Goal: Task Accomplishment & Management: Manage account settings

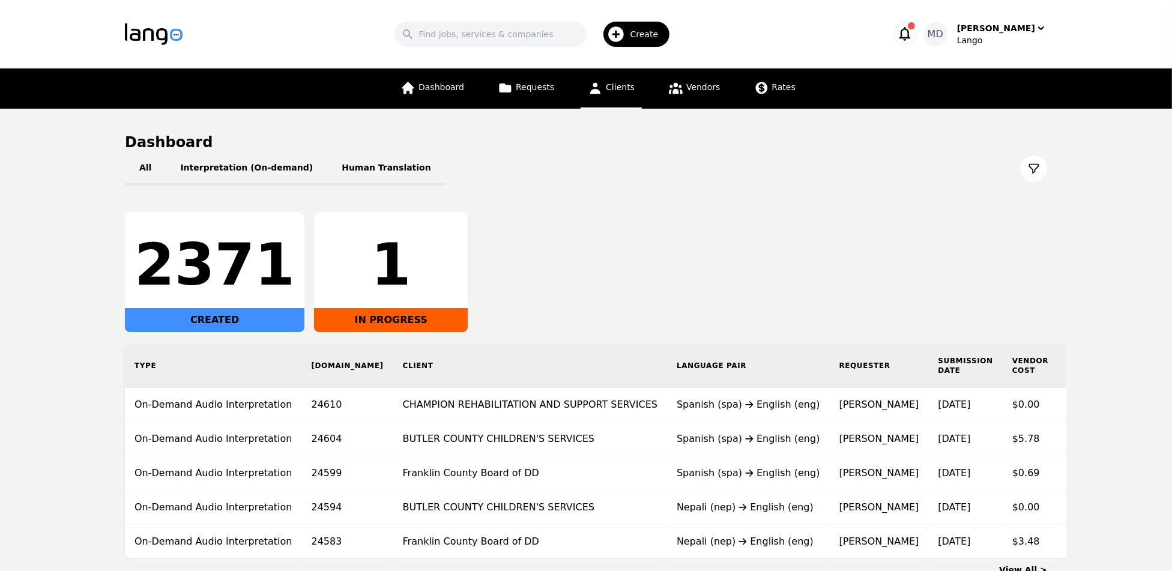
click at [611, 90] on span "Clients" at bounding box center [620, 87] width 29 height 10
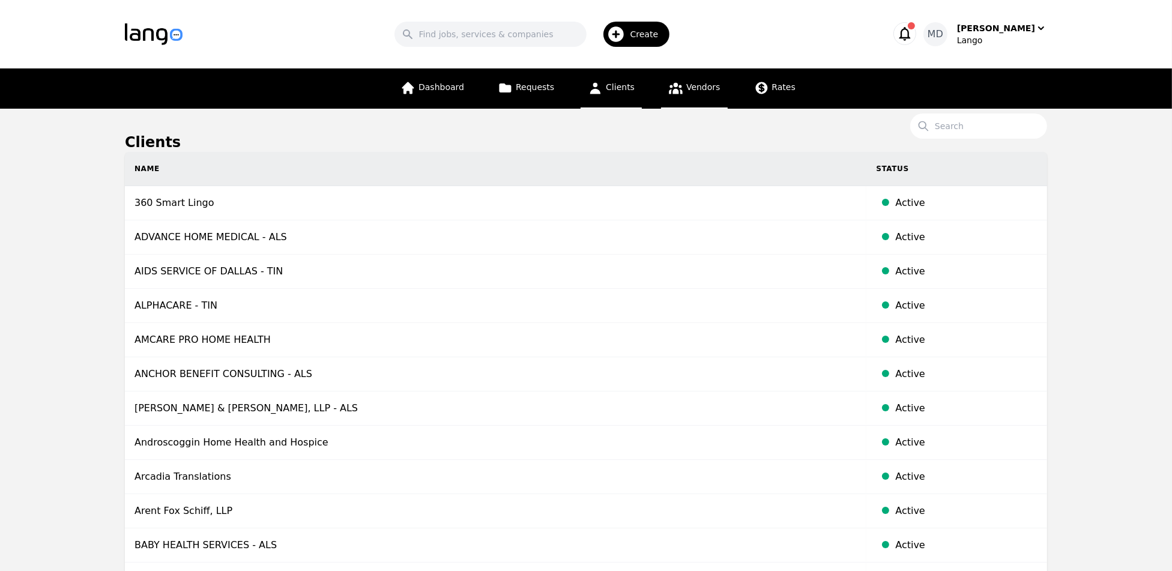
click at [711, 89] on span "Vendors" at bounding box center [703, 87] width 34 height 10
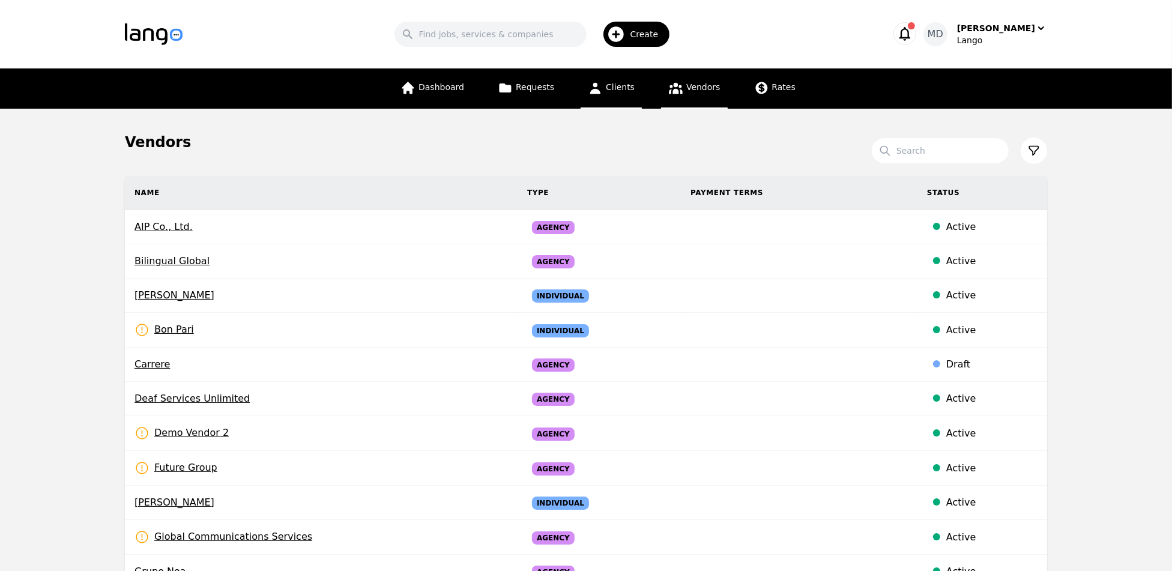
click at [622, 84] on span "Clients" at bounding box center [620, 87] width 29 height 10
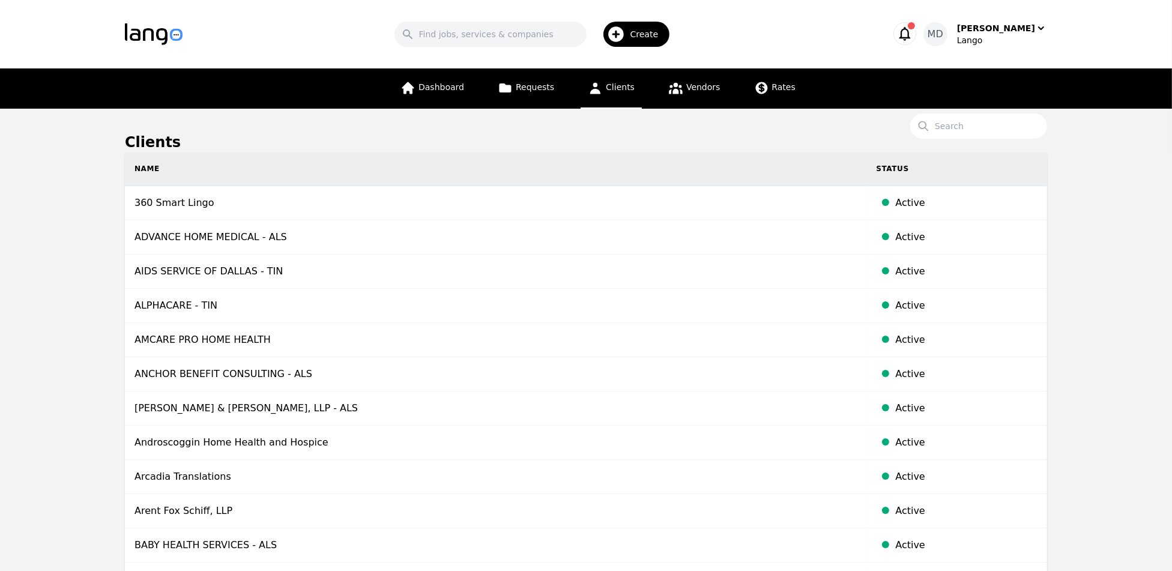
click at [661, 27] on div "Create" at bounding box center [637, 34] width 67 height 25
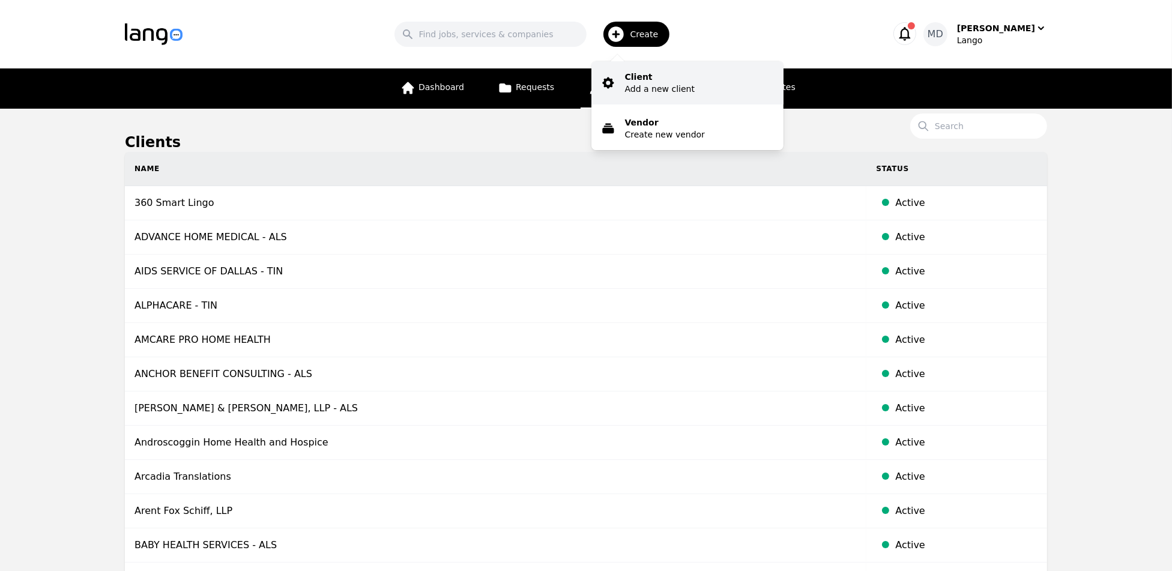
click at [658, 91] on p "Add a new client" at bounding box center [660, 89] width 70 height 12
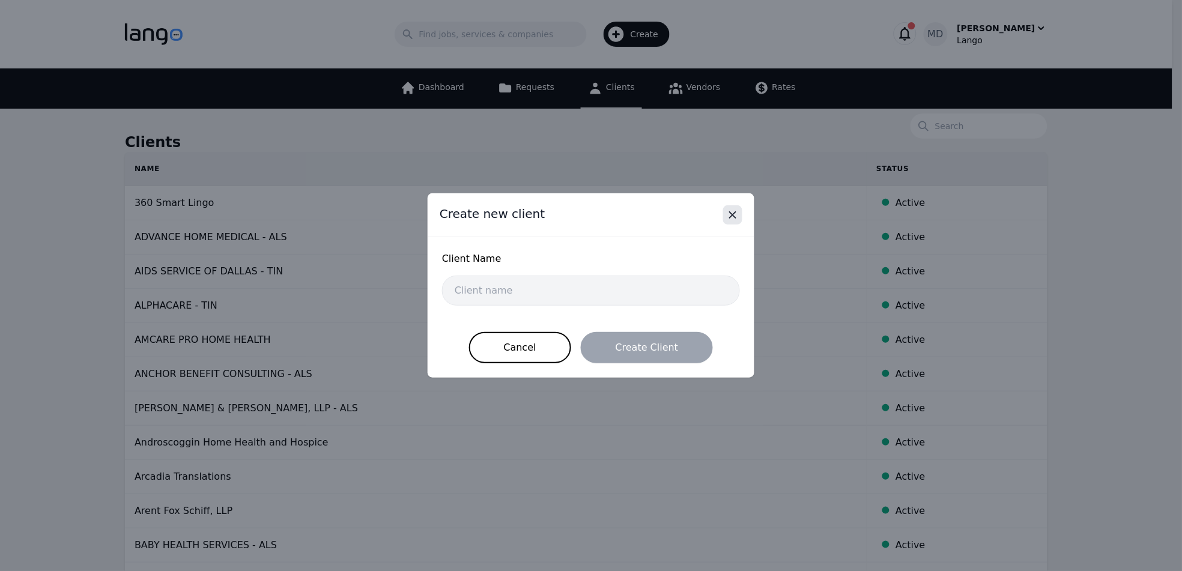
click at [733, 219] on icon "Close" at bounding box center [733, 215] width 12 height 12
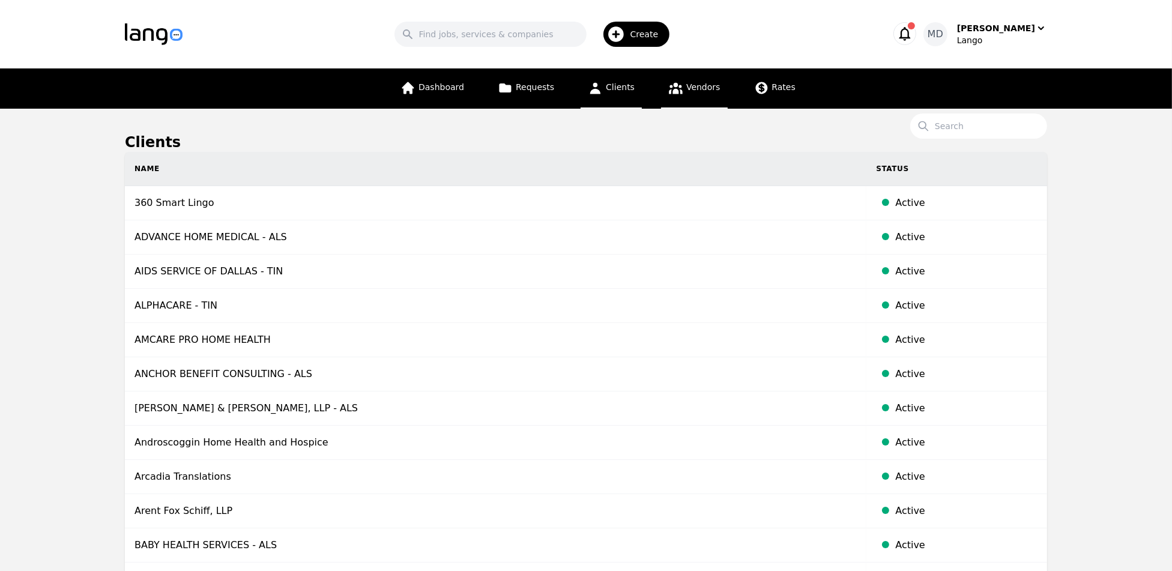
click at [691, 87] on span "Vendors" at bounding box center [703, 87] width 34 height 10
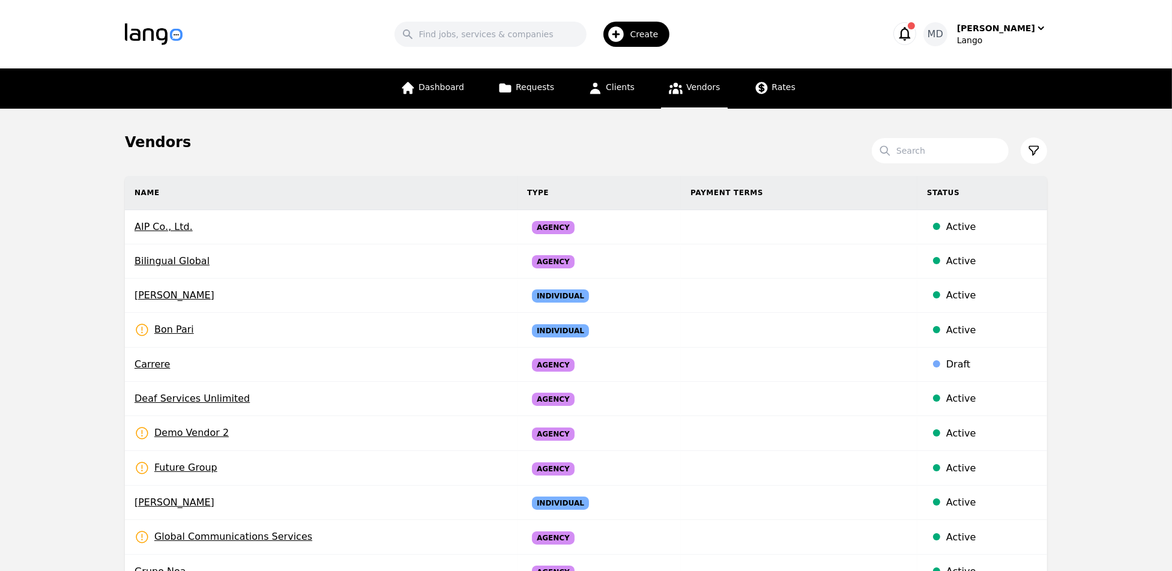
click at [653, 31] on span "Create" at bounding box center [649, 34] width 37 height 12
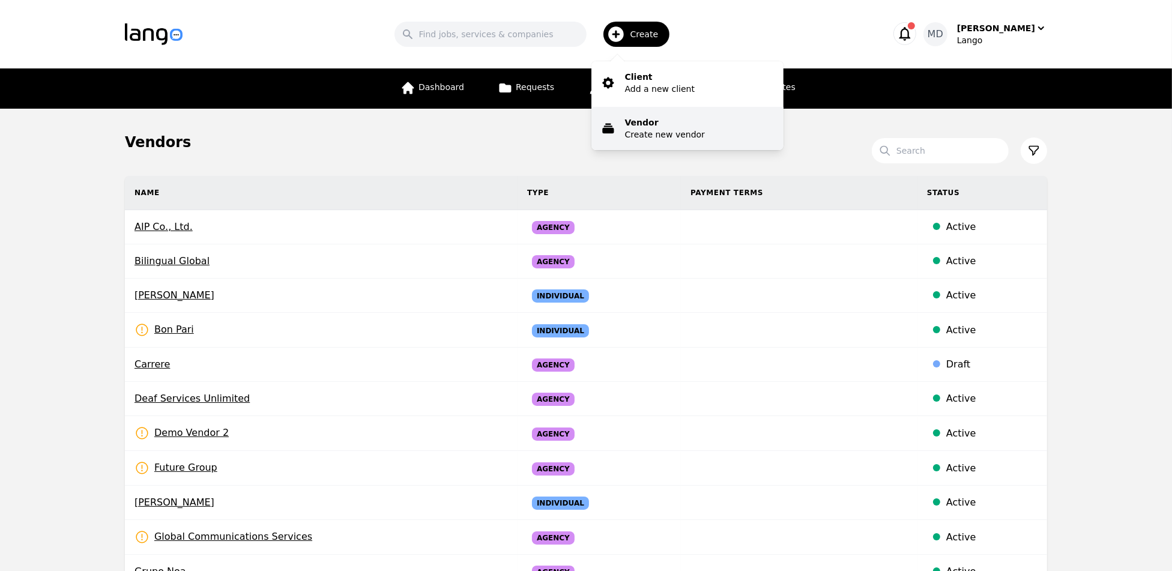
click at [665, 147] on button "Vendor Create new vendor" at bounding box center [688, 128] width 192 height 43
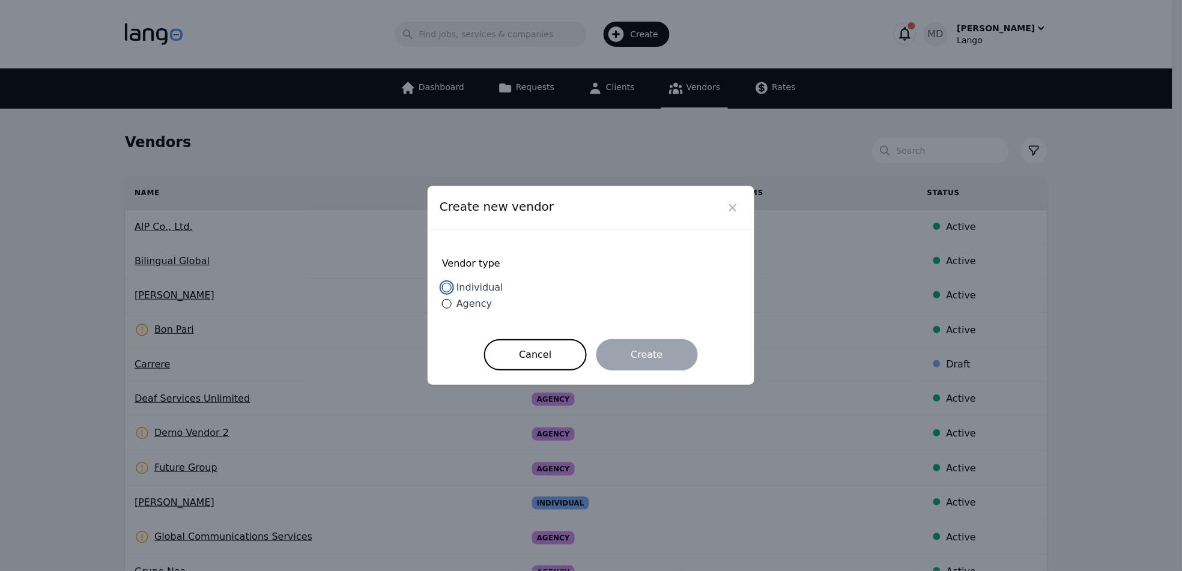
click at [449, 292] on input "Individual" at bounding box center [447, 288] width 10 height 10
radio input "true"
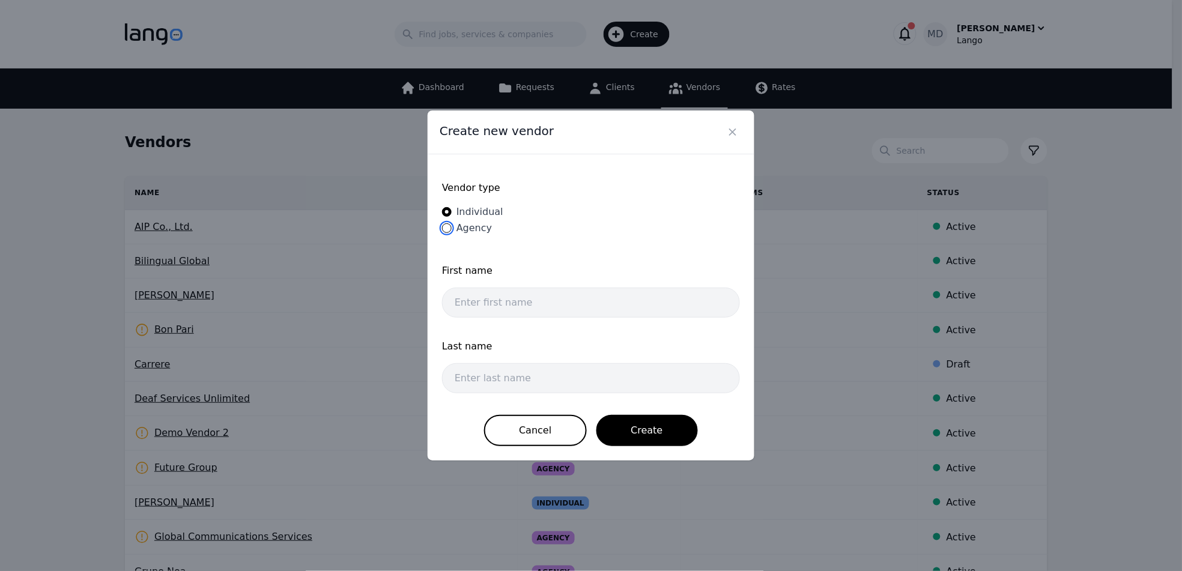
click at [443, 228] on input "Agency" at bounding box center [447, 228] width 10 height 10
radio input "true"
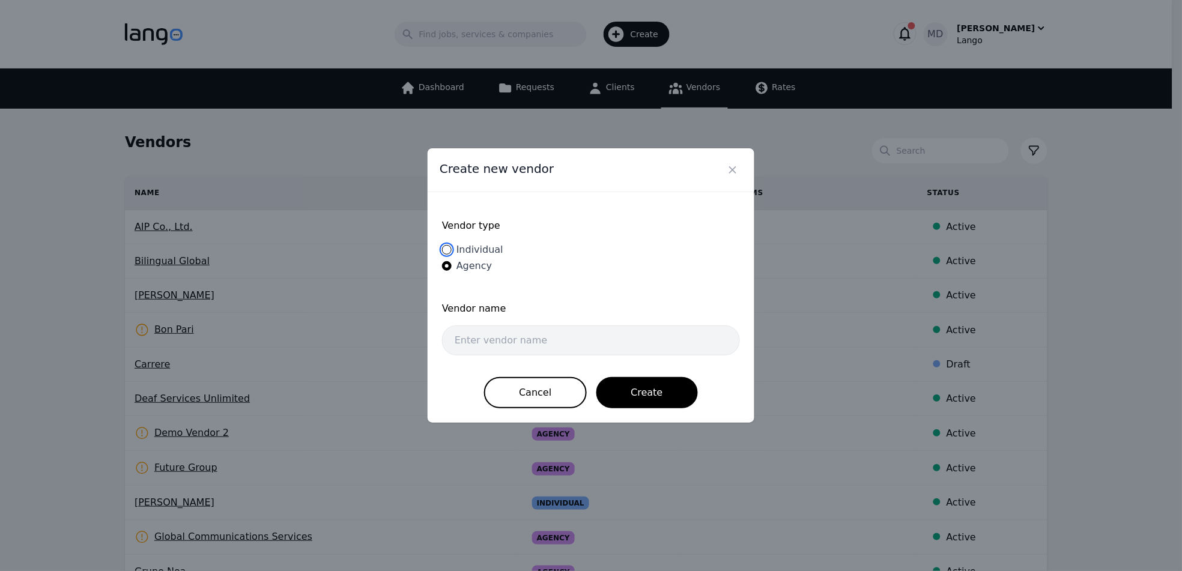
click at [447, 253] on input "Individual" at bounding box center [447, 250] width 10 height 10
radio input "true"
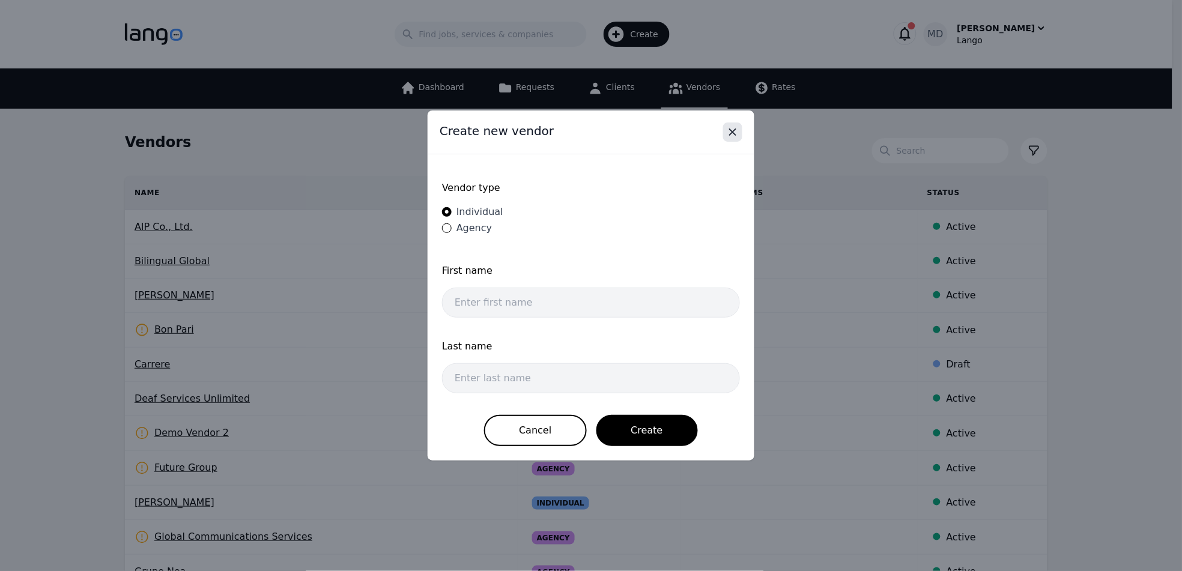
click at [732, 140] on button "Close" at bounding box center [732, 132] width 19 height 19
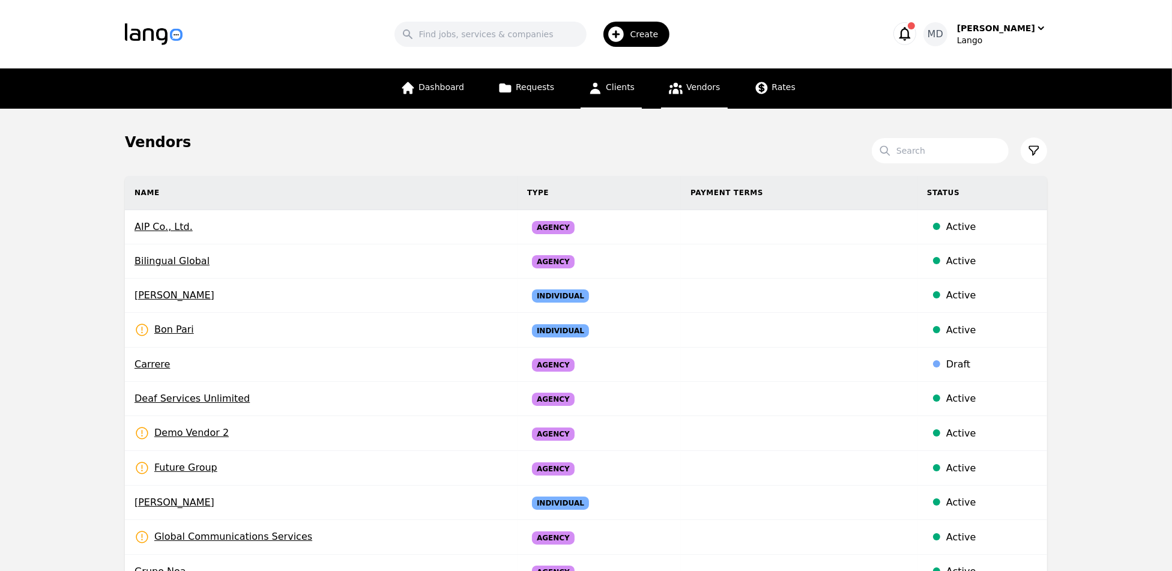
click at [621, 85] on span "Clients" at bounding box center [620, 87] width 29 height 10
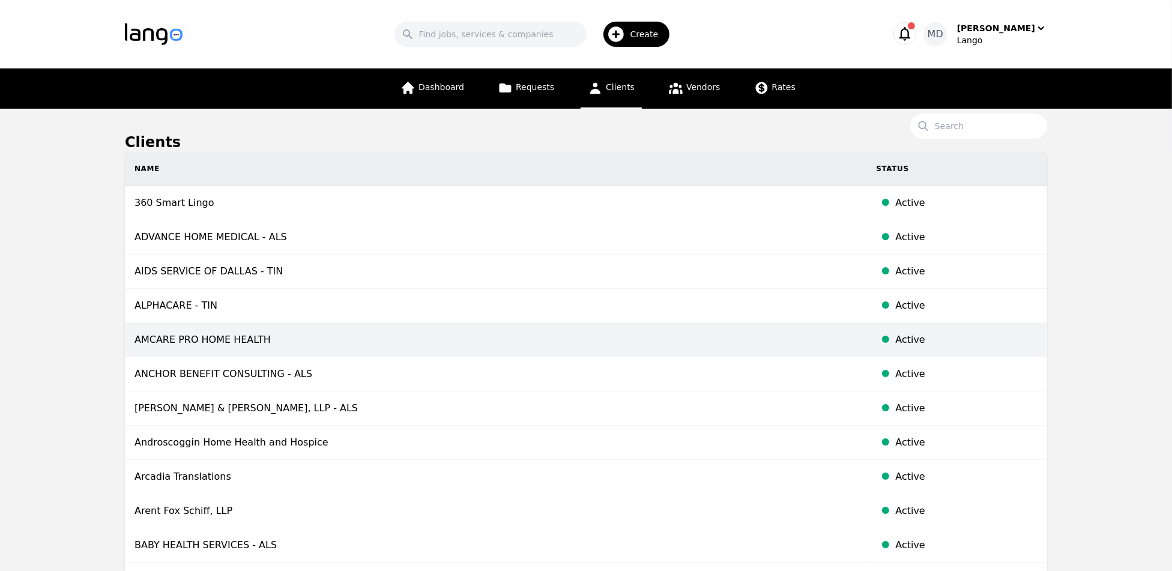
click at [210, 350] on td "AMCARE PRO HOME HEALTH" at bounding box center [496, 340] width 742 height 34
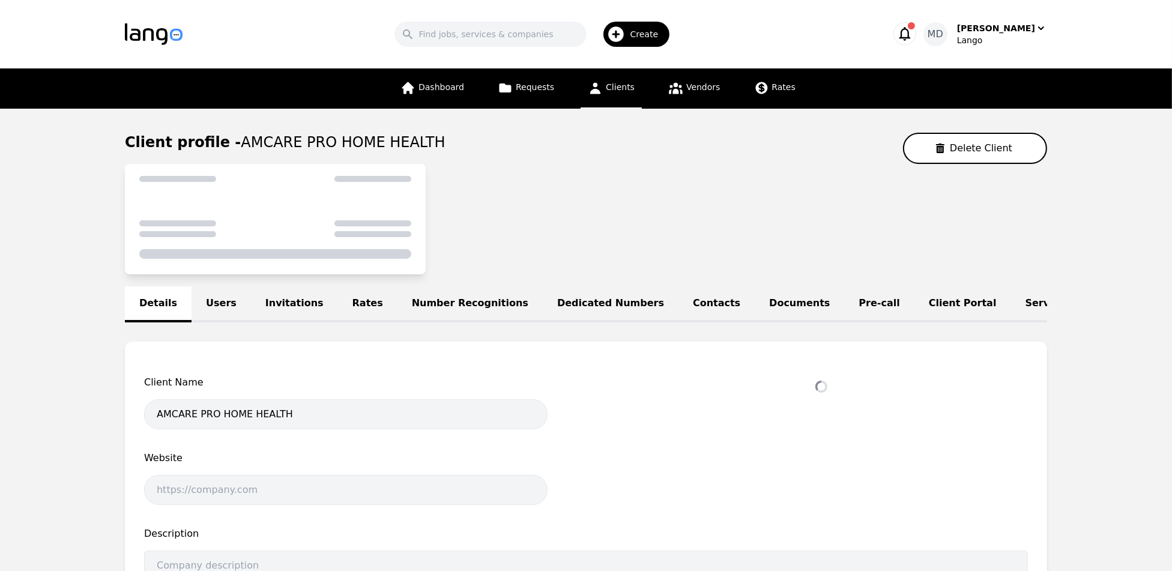
select select "active"
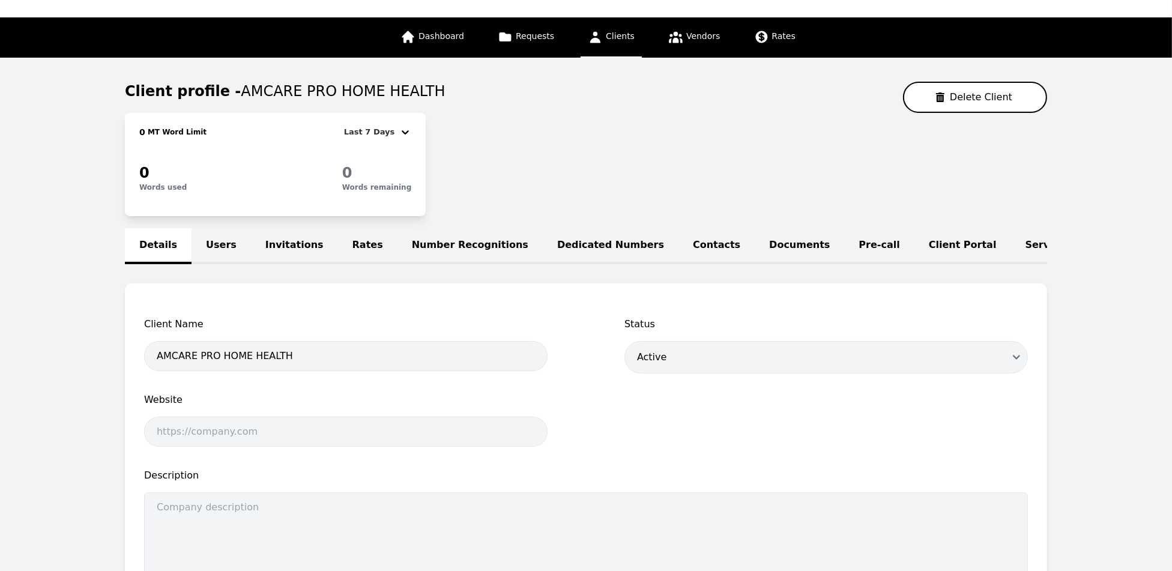
scroll to position [66, 0]
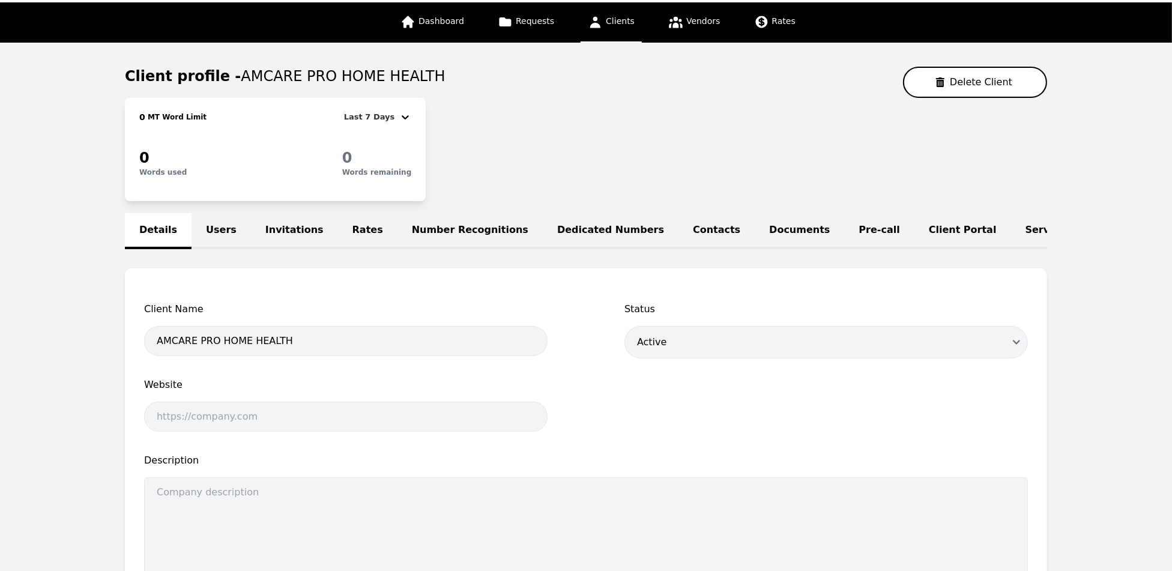
click at [214, 241] on link "Users" at bounding box center [221, 231] width 59 height 36
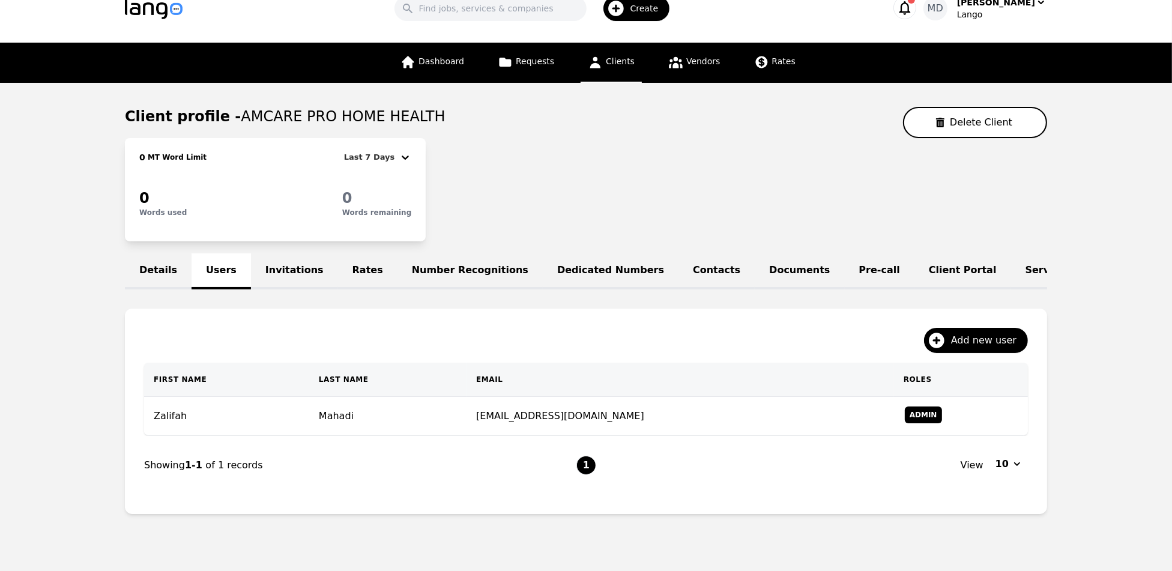
scroll to position [65, 0]
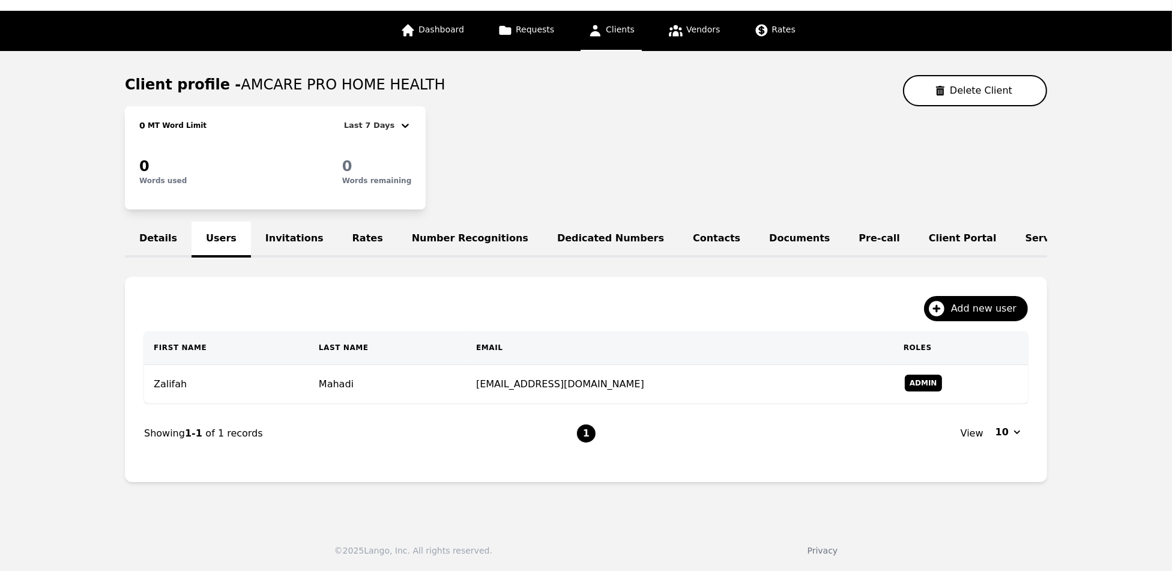
click at [280, 224] on link "Invitations" at bounding box center [294, 240] width 87 height 36
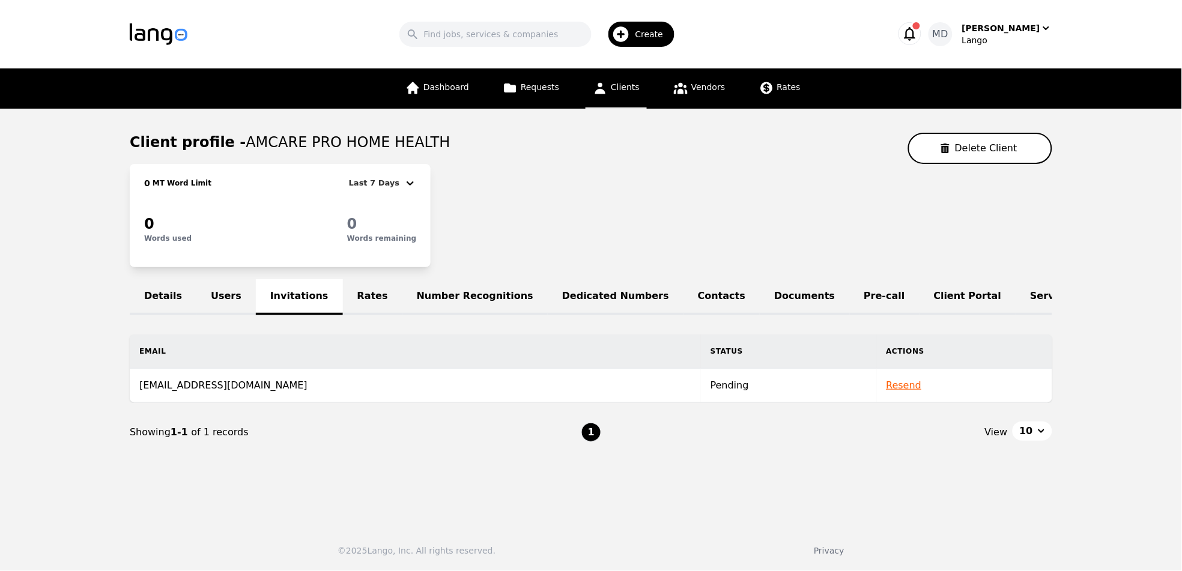
click at [583, 294] on link "Dedicated Numbers" at bounding box center [616, 297] width 136 height 36
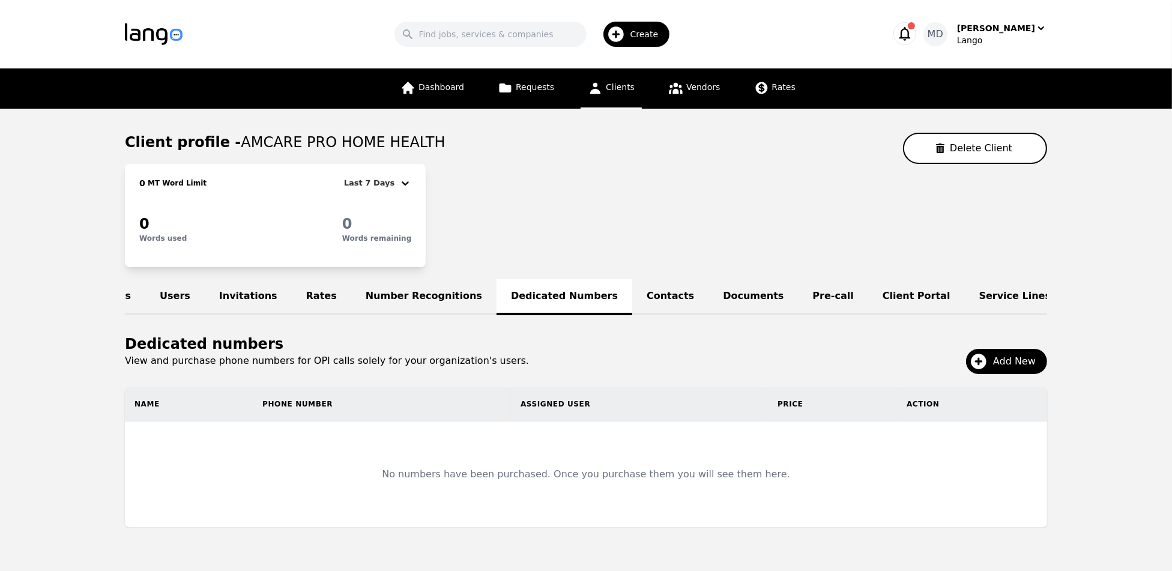
scroll to position [0, 74]
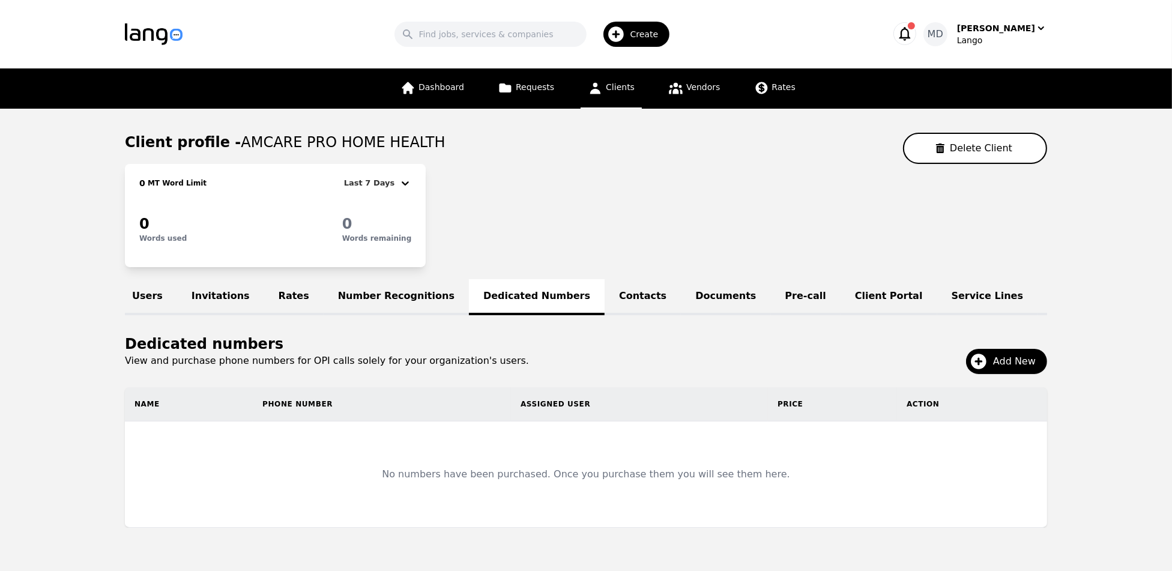
click at [771, 294] on link "Pre-call" at bounding box center [806, 297] width 70 height 36
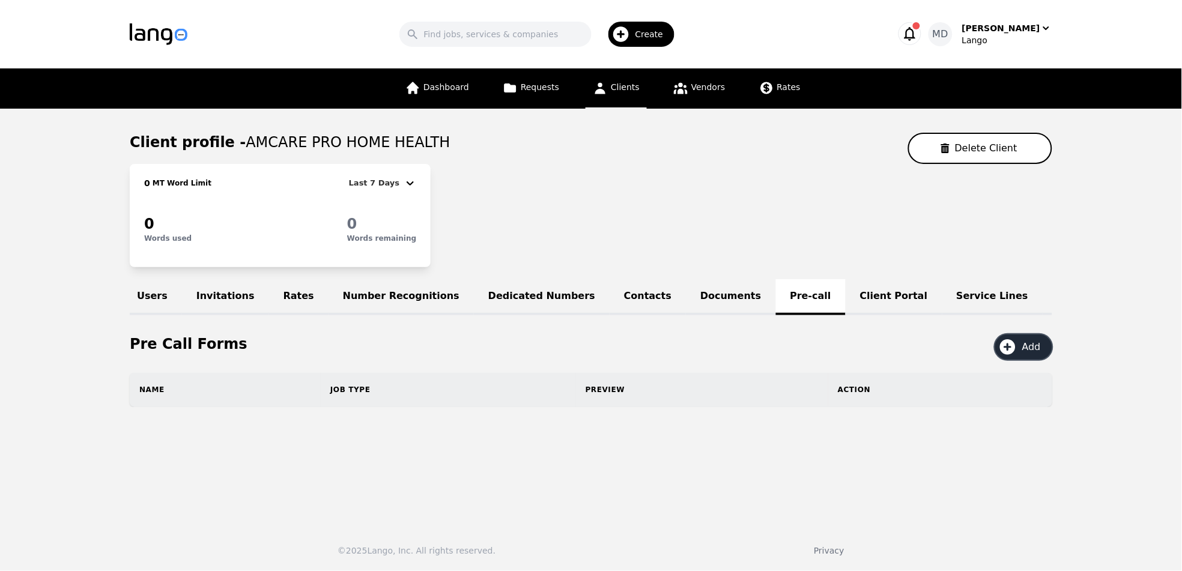
click at [1015, 355] on icon "button" at bounding box center [1008, 347] width 16 height 16
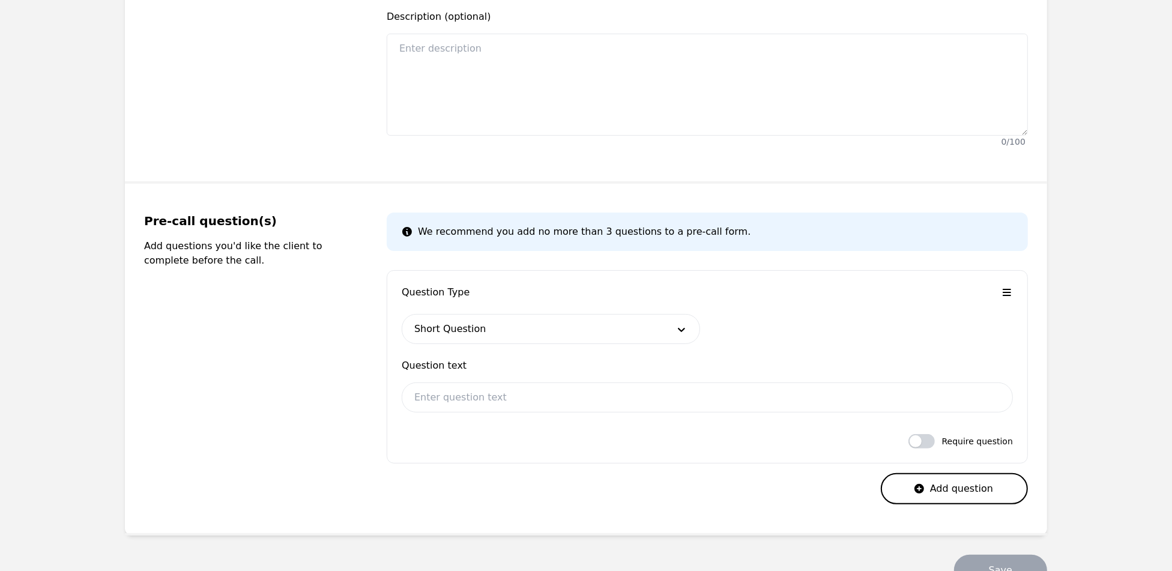
scroll to position [296, 0]
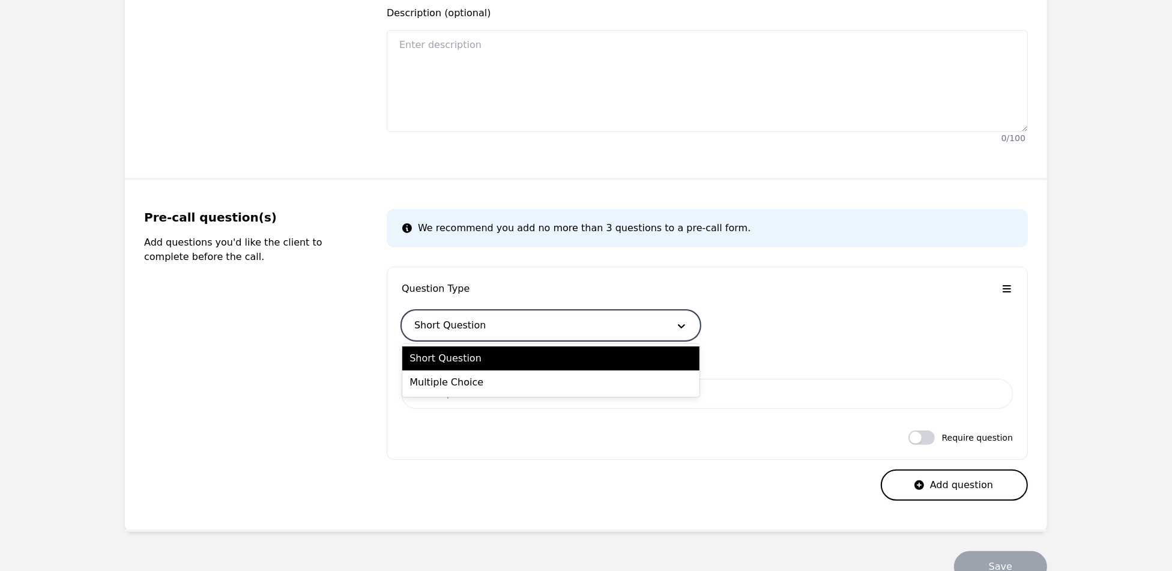
click at [554, 323] on div at bounding box center [532, 325] width 261 height 29
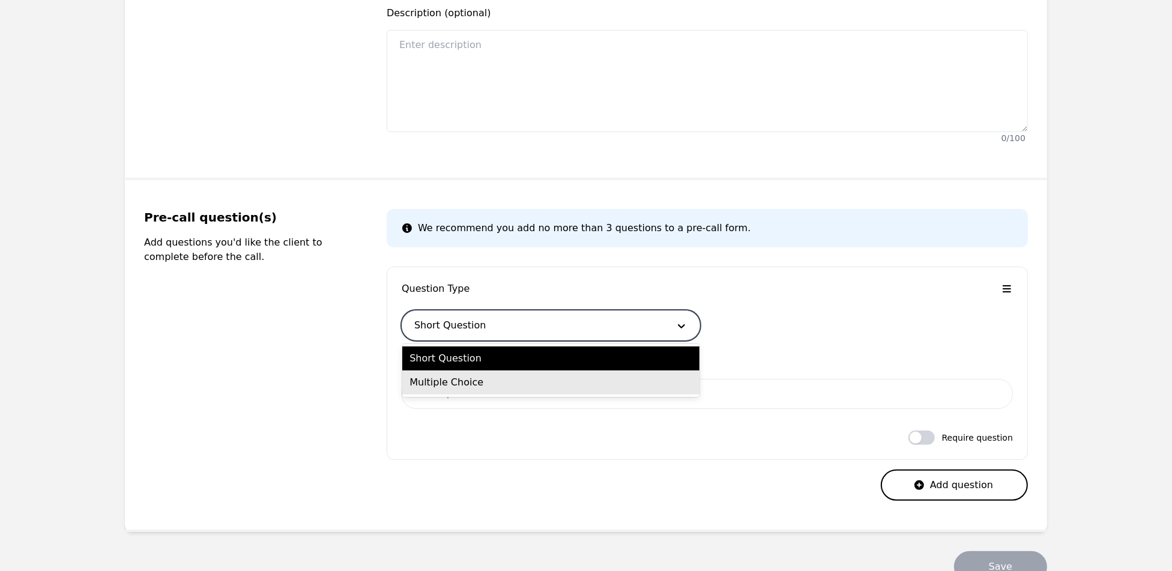
click at [541, 385] on div "Multiple Choice" at bounding box center [550, 383] width 297 height 24
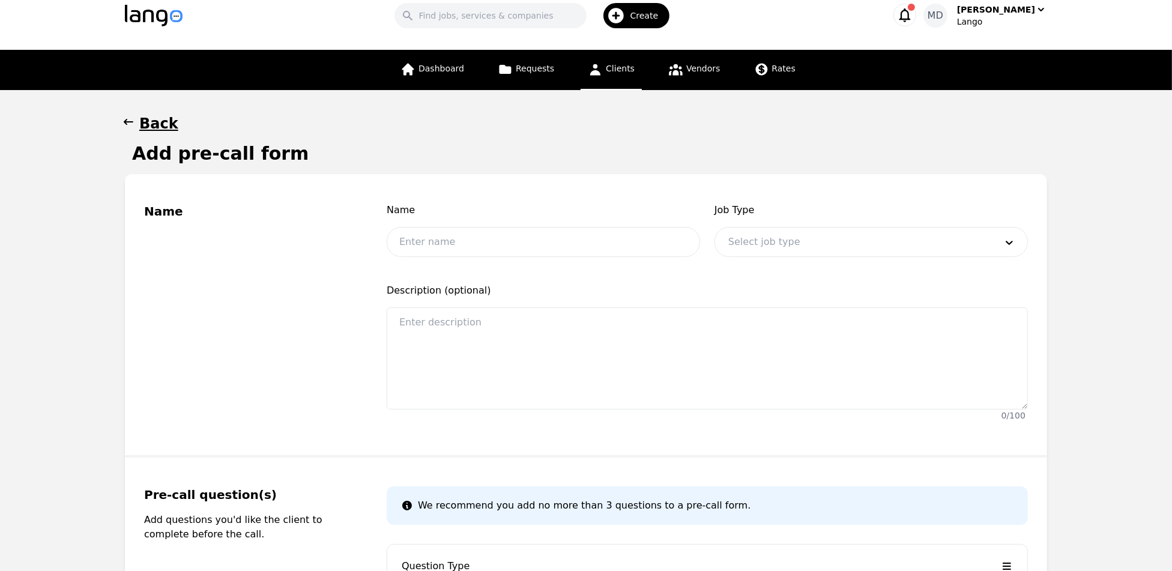
scroll to position [29, 0]
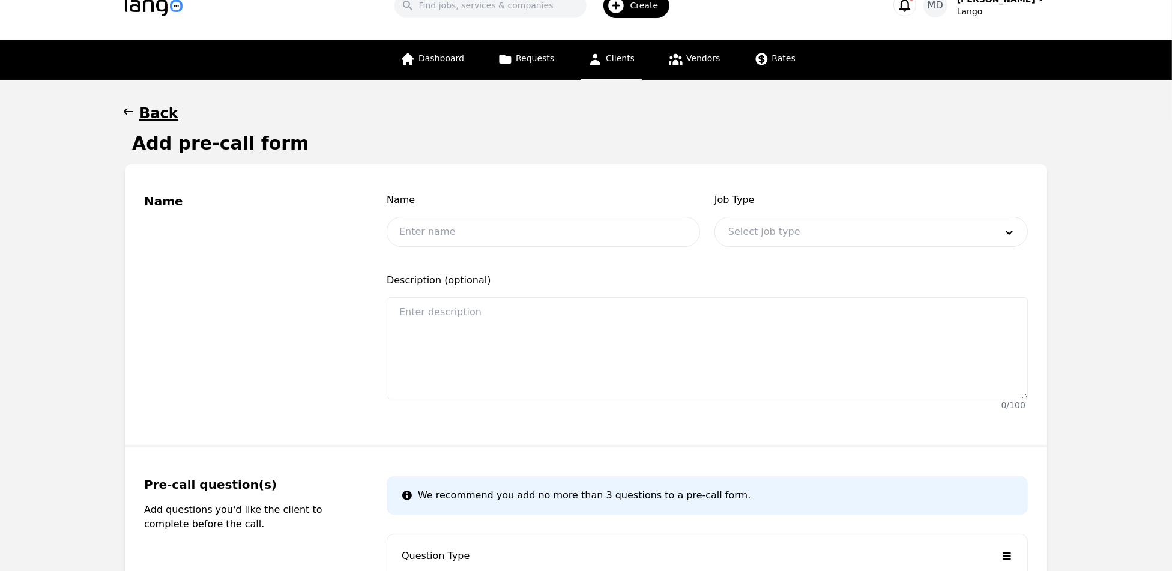
click at [158, 108] on h1 "Back" at bounding box center [158, 113] width 39 height 19
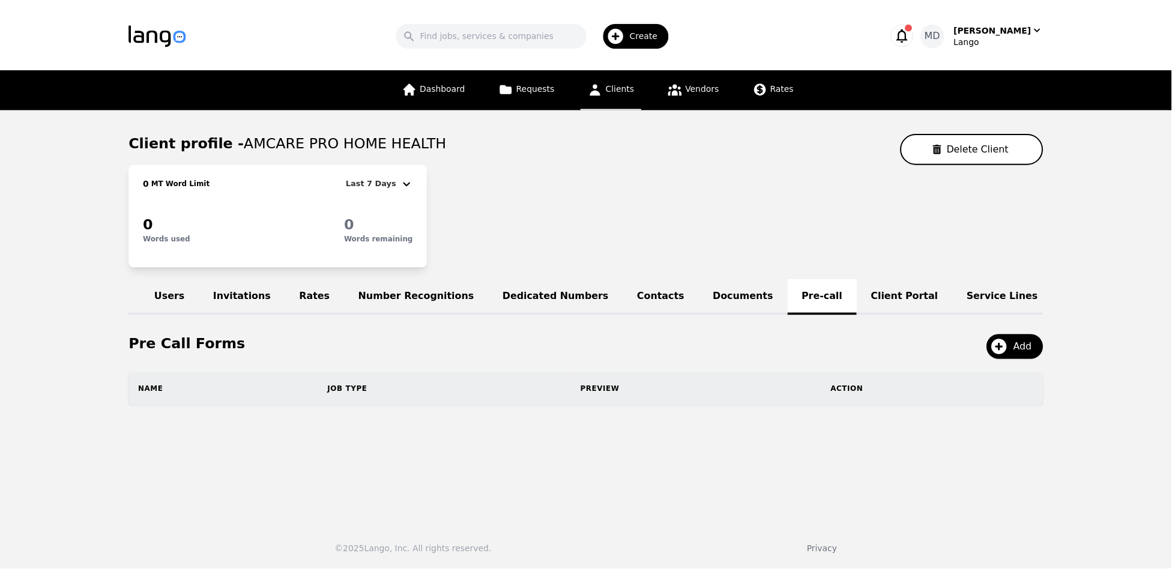
scroll to position [0, 74]
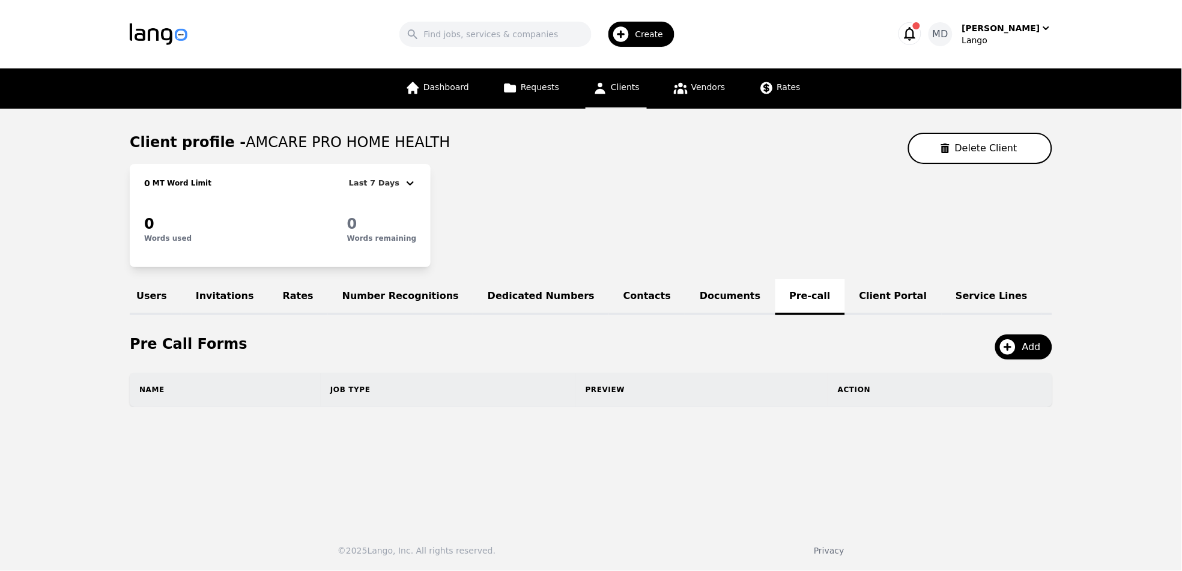
click at [942, 297] on link "Service Lines" at bounding box center [992, 297] width 101 height 36
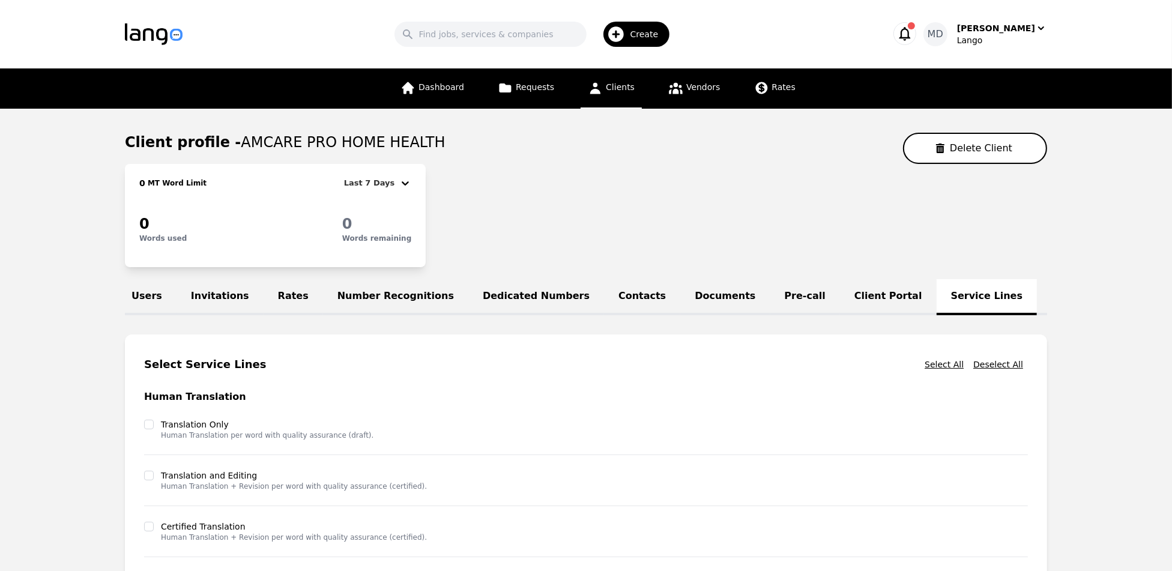
click at [1037, 284] on link "Words Settings" at bounding box center [1093, 297] width 112 height 36
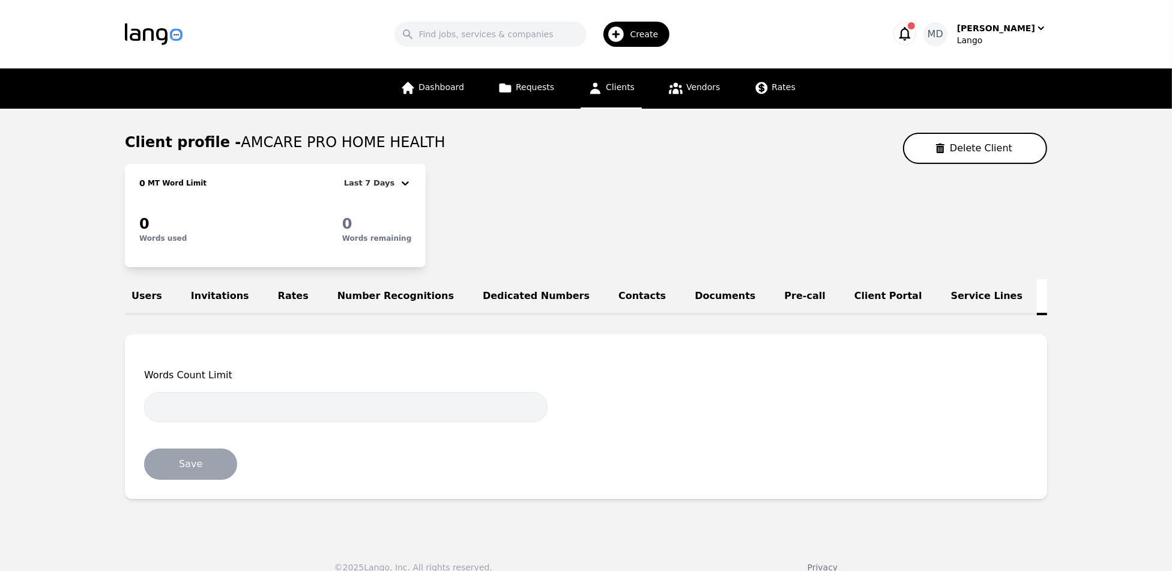
scroll to position [24, 0]
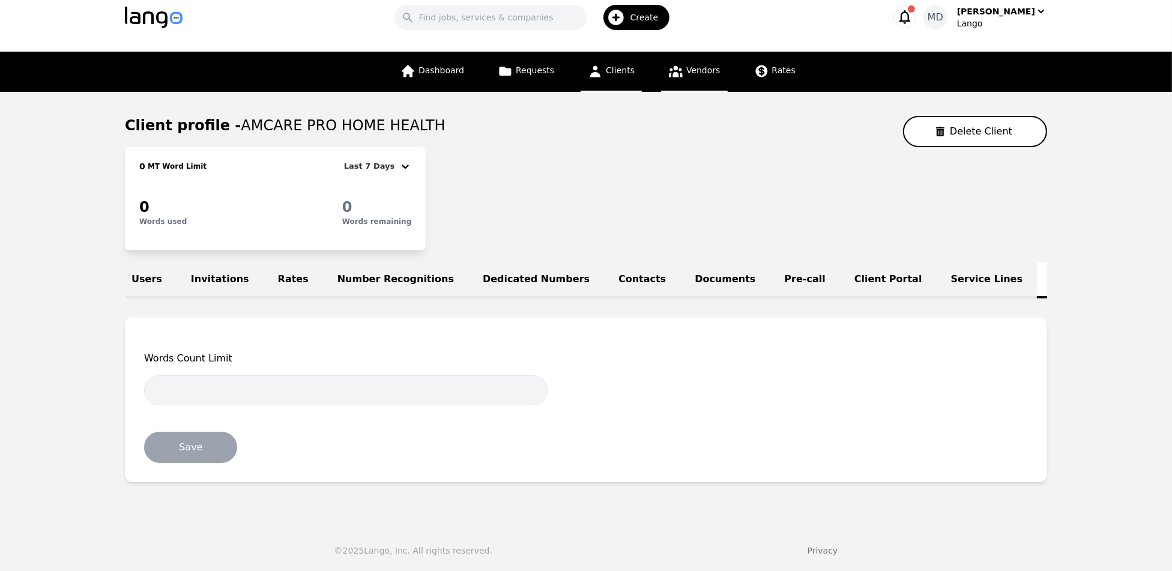
click at [701, 68] on link "Vendors" at bounding box center [694, 72] width 66 height 40
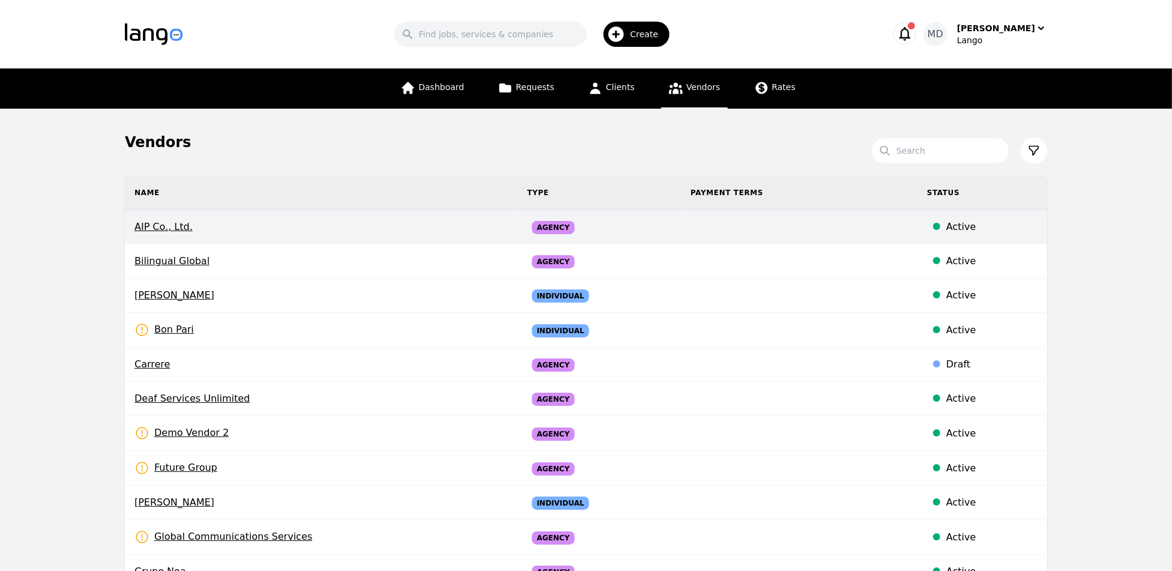
click at [186, 231] on span "AIP Co., Ltd." at bounding box center [322, 227] width 374 height 14
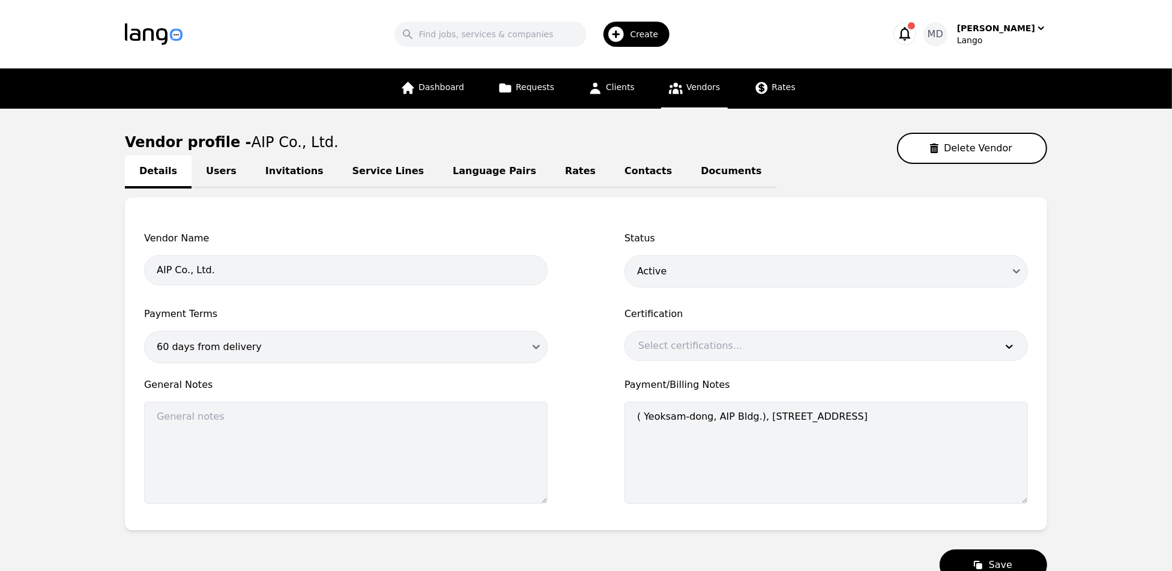
click at [216, 172] on link "Users" at bounding box center [221, 172] width 59 height 33
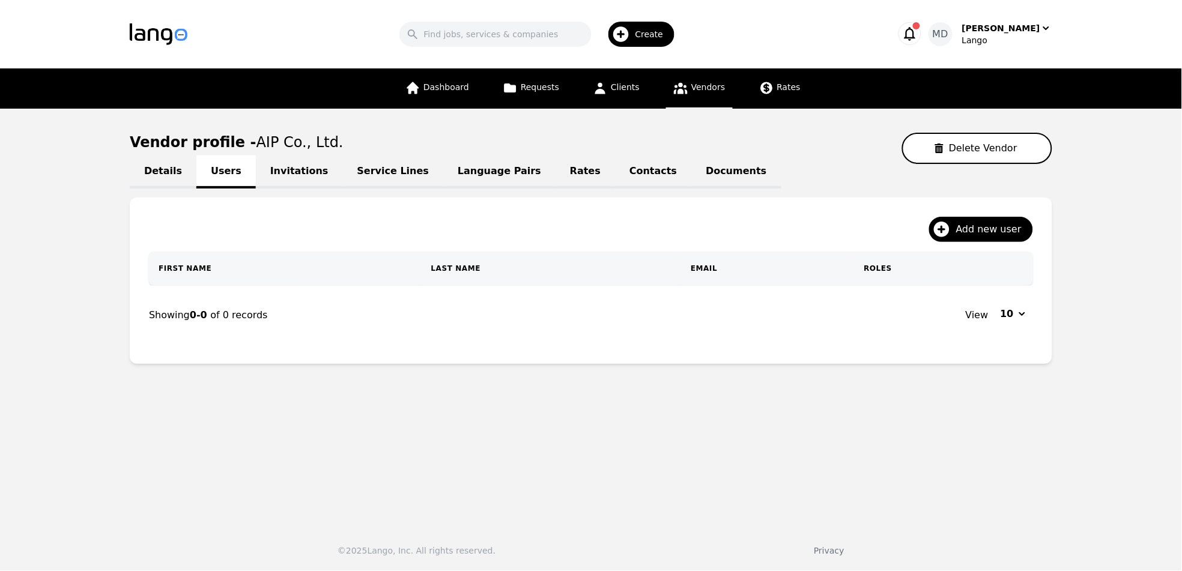
click at [396, 164] on link "Service Lines" at bounding box center [393, 172] width 101 height 33
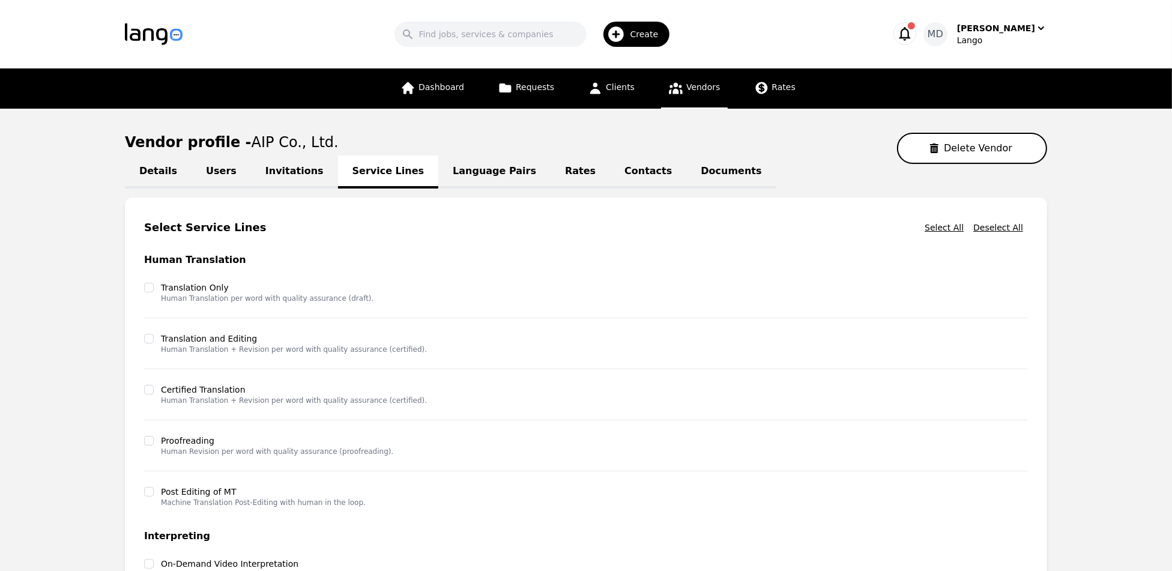
click at [488, 175] on link "Language Pairs" at bounding box center [494, 172] width 112 height 33
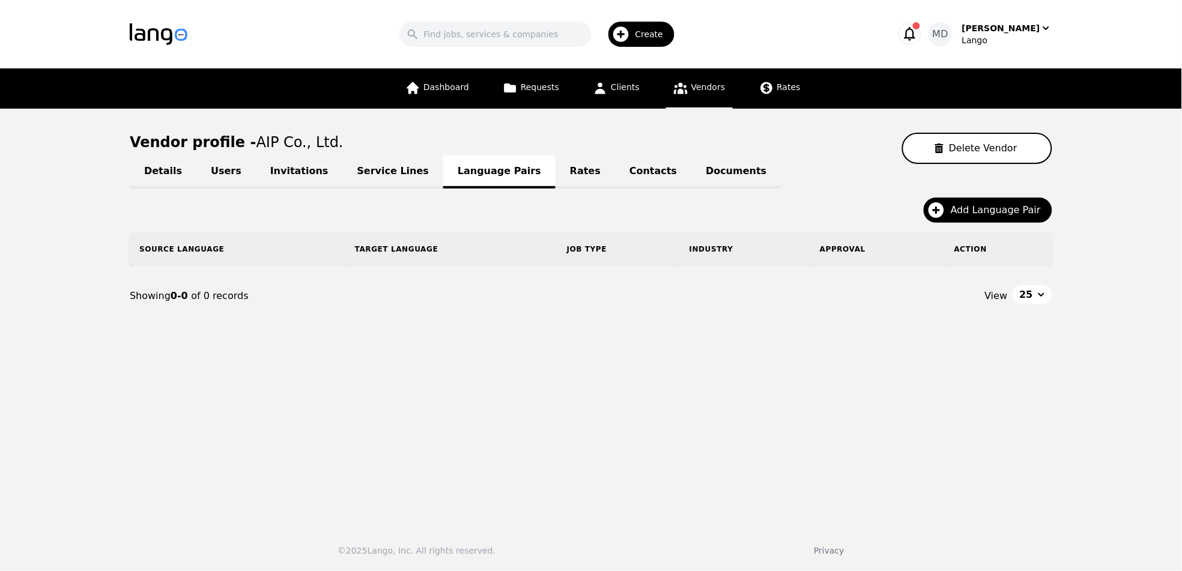
click at [700, 83] on span "Vendors" at bounding box center [708, 87] width 34 height 10
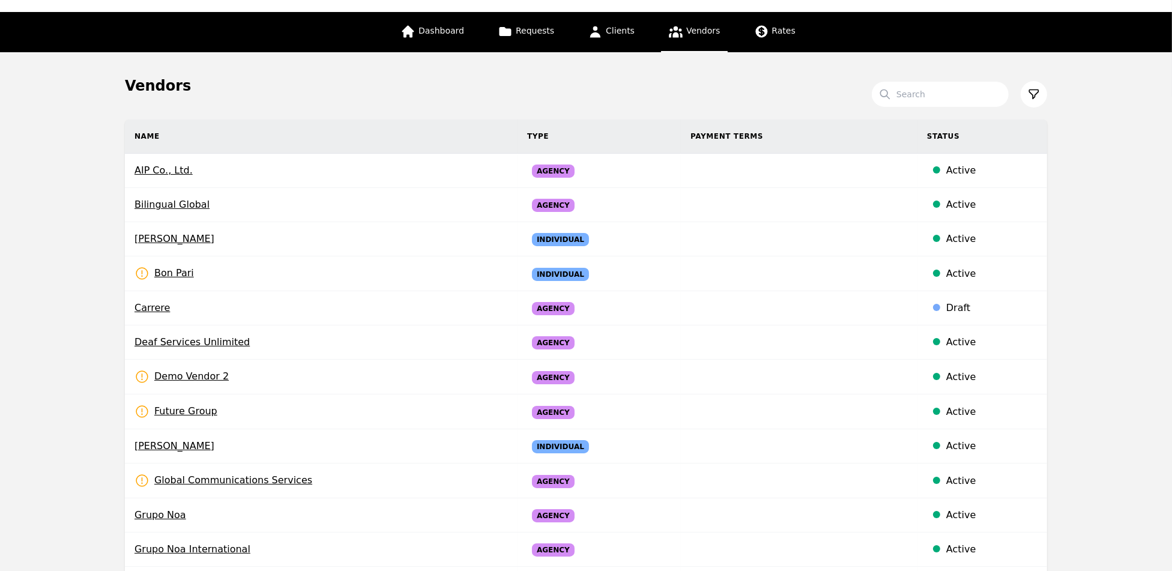
scroll to position [74, 0]
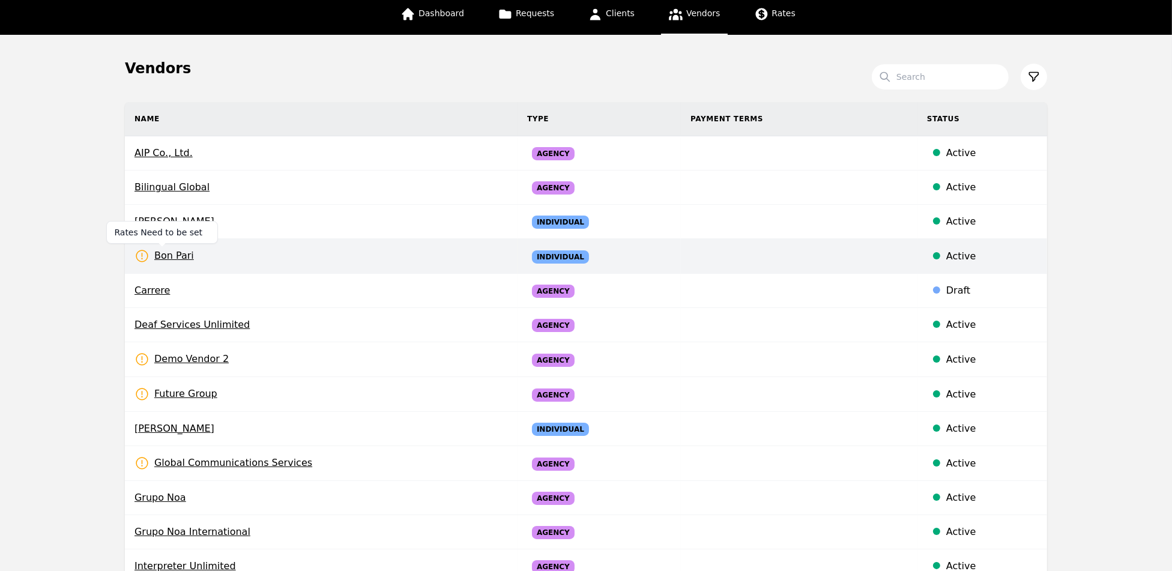
click at [174, 259] on span "Bon Pari" at bounding box center [164, 256] width 59 height 15
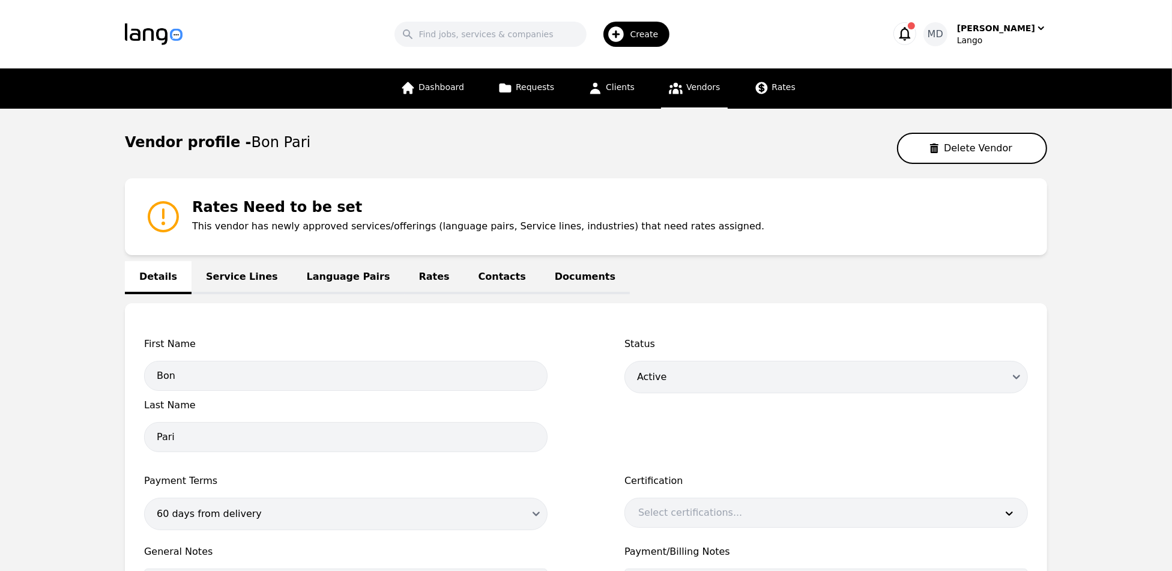
click at [347, 276] on link "Language Pairs" at bounding box center [348, 277] width 112 height 33
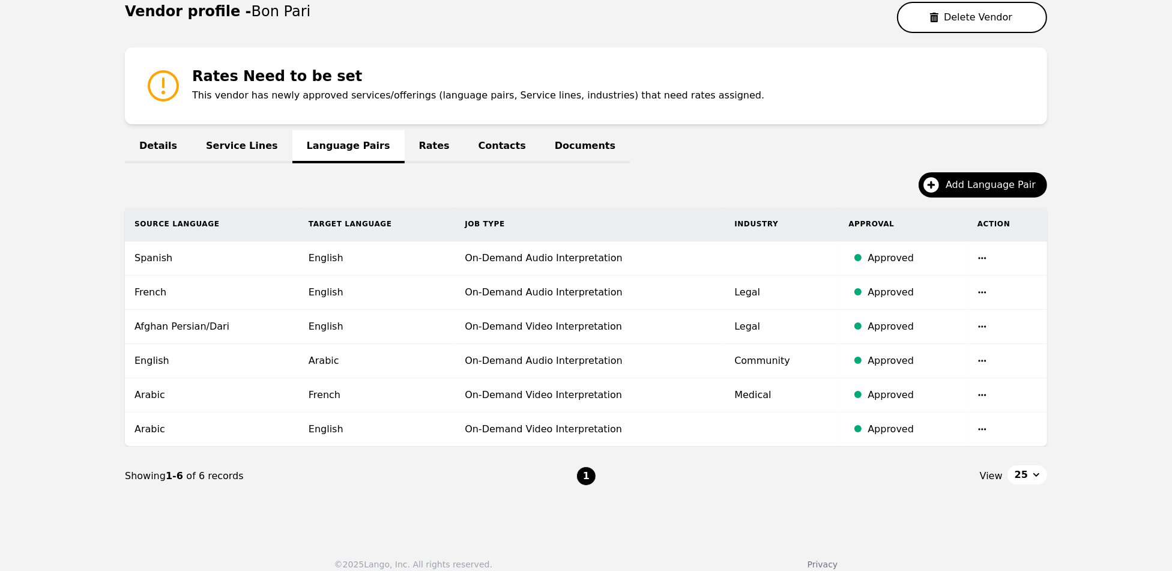
scroll to position [143, 0]
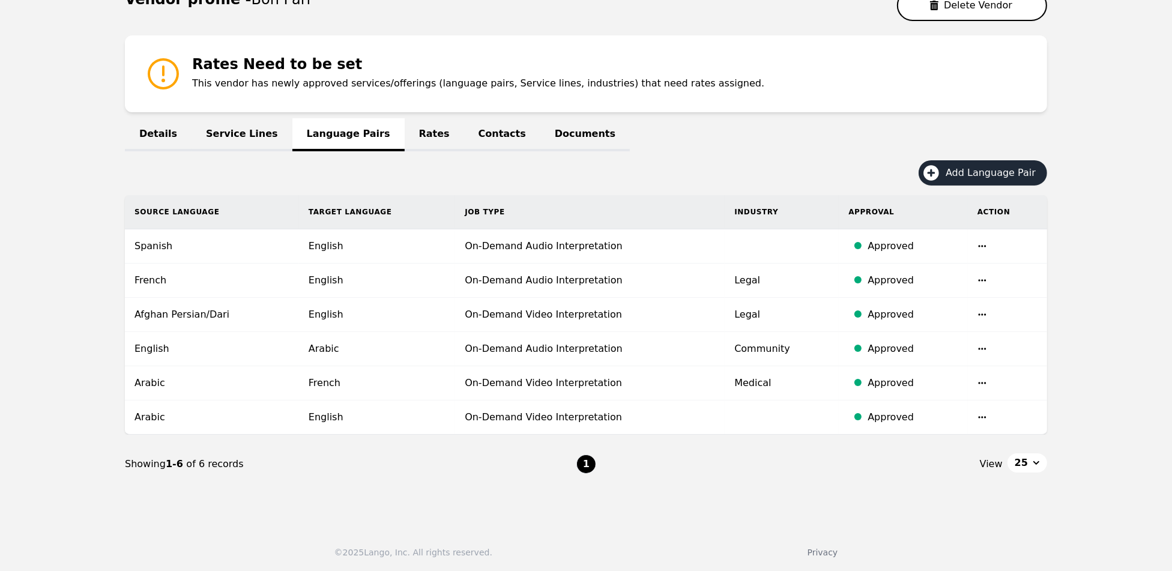
click at [996, 183] on div "Add Language Pair" at bounding box center [586, 177] width 922 height 35
click at [982, 177] on span "Add Language Pair" at bounding box center [995, 173] width 98 height 14
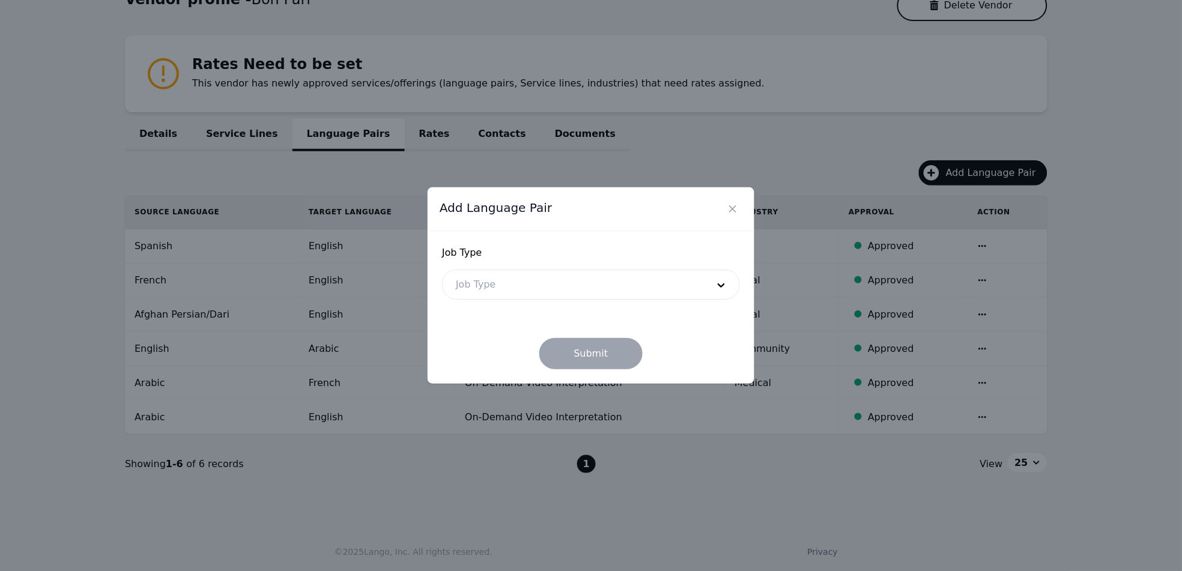
click at [720, 216] on div "Add Language Pair" at bounding box center [591, 209] width 327 height 44
click at [730, 213] on icon "Close" at bounding box center [733, 209] width 12 height 12
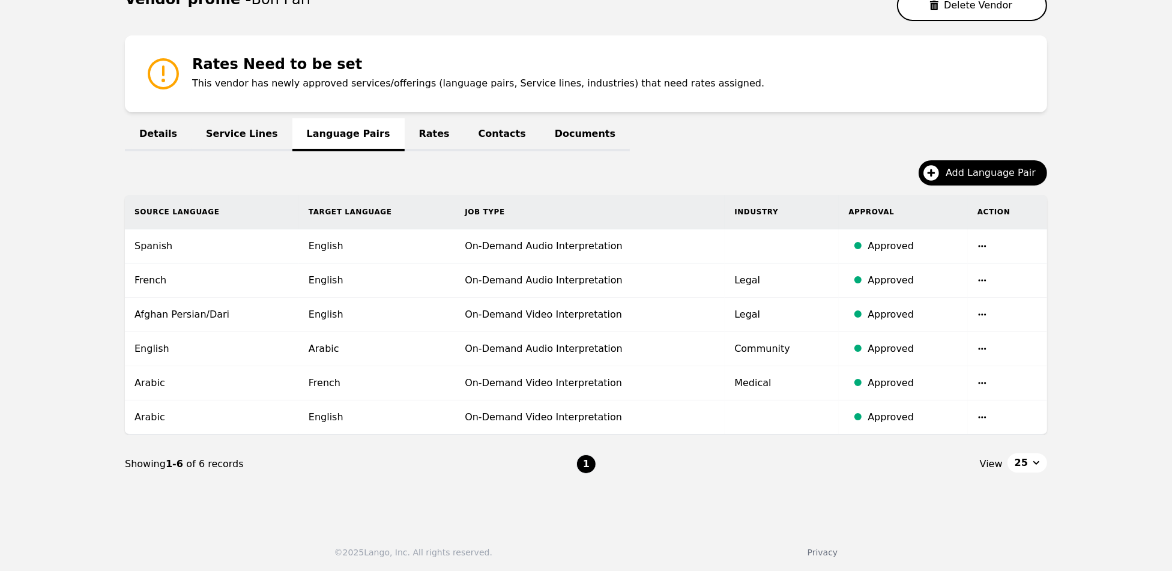
click at [417, 140] on link "Rates" at bounding box center [434, 134] width 59 height 33
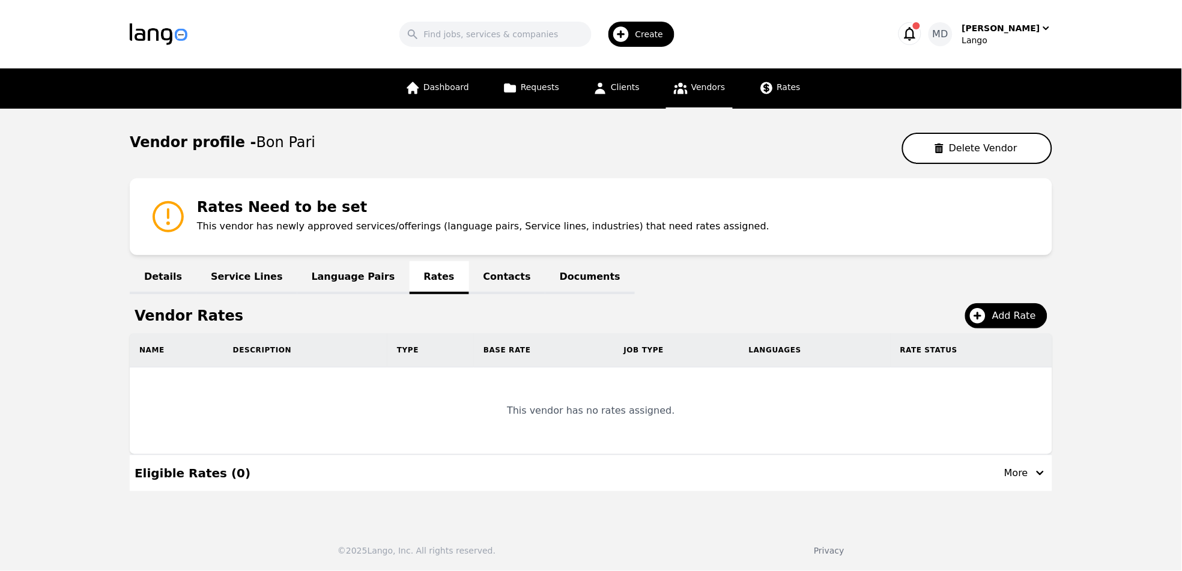
click at [474, 277] on link "Contacts" at bounding box center [507, 277] width 76 height 33
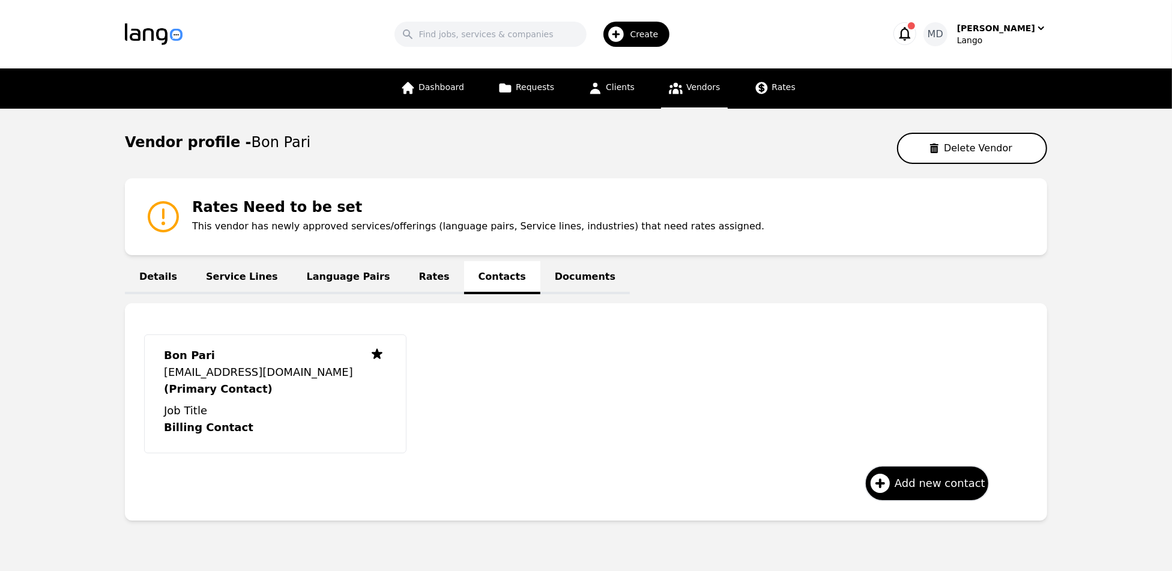
click at [553, 280] on link "Documents" at bounding box center [585, 277] width 89 height 33
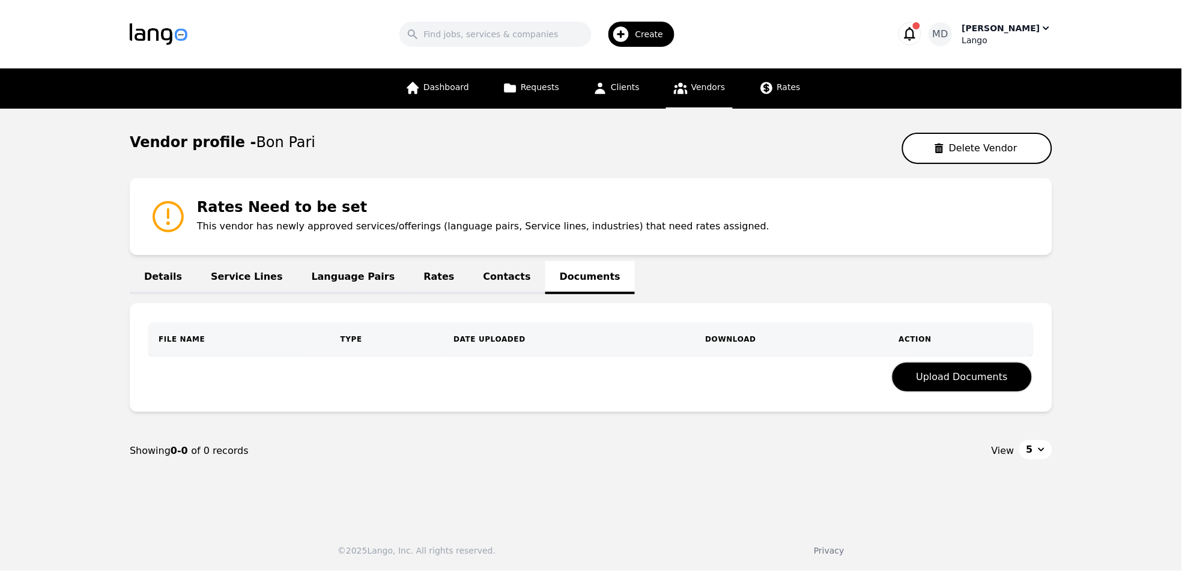
click at [1020, 34] on div "Lango" at bounding box center [1007, 40] width 90 height 12
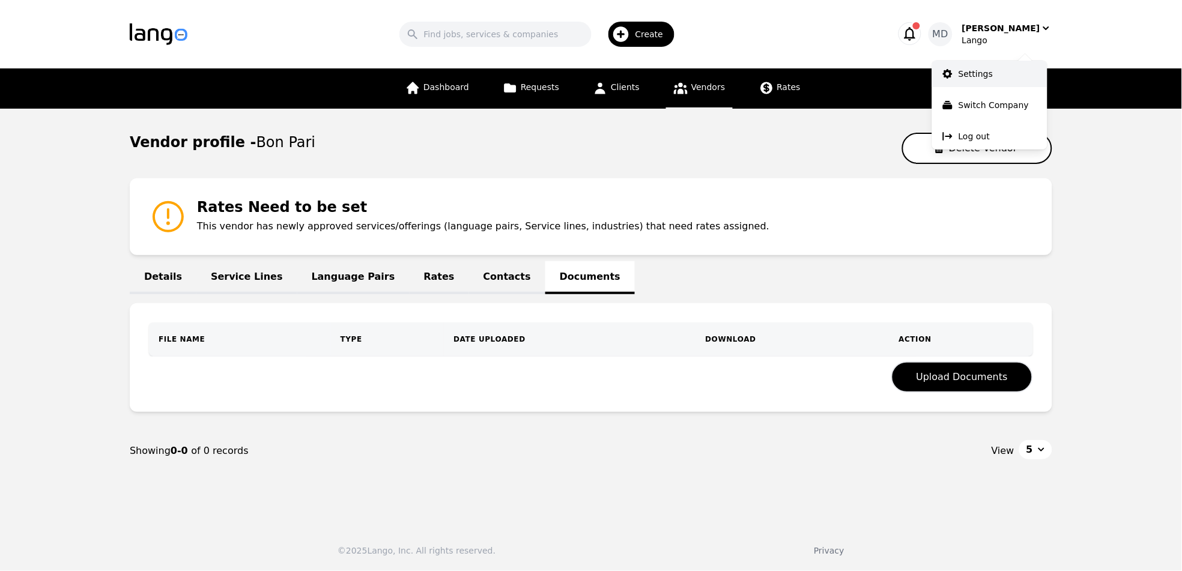
click at [988, 71] on p "Settings" at bounding box center [976, 74] width 34 height 12
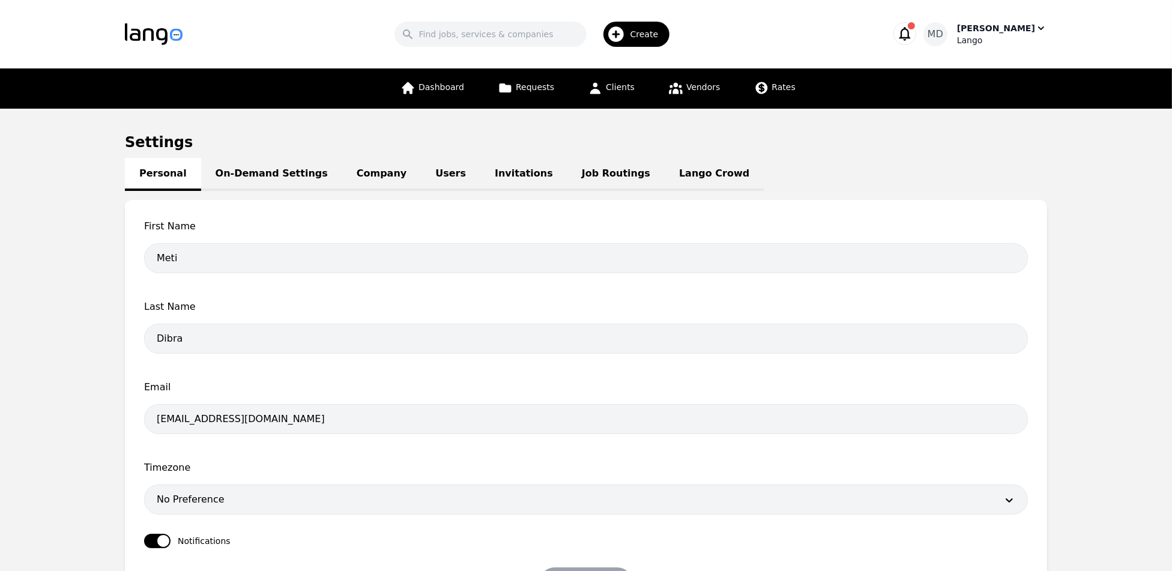
click at [1023, 25] on div "[PERSON_NAME]" at bounding box center [996, 28] width 78 height 12
click at [722, 151] on h1 "Settings" at bounding box center [586, 142] width 922 height 19
click at [568, 171] on link "Job Routings" at bounding box center [616, 174] width 97 height 33
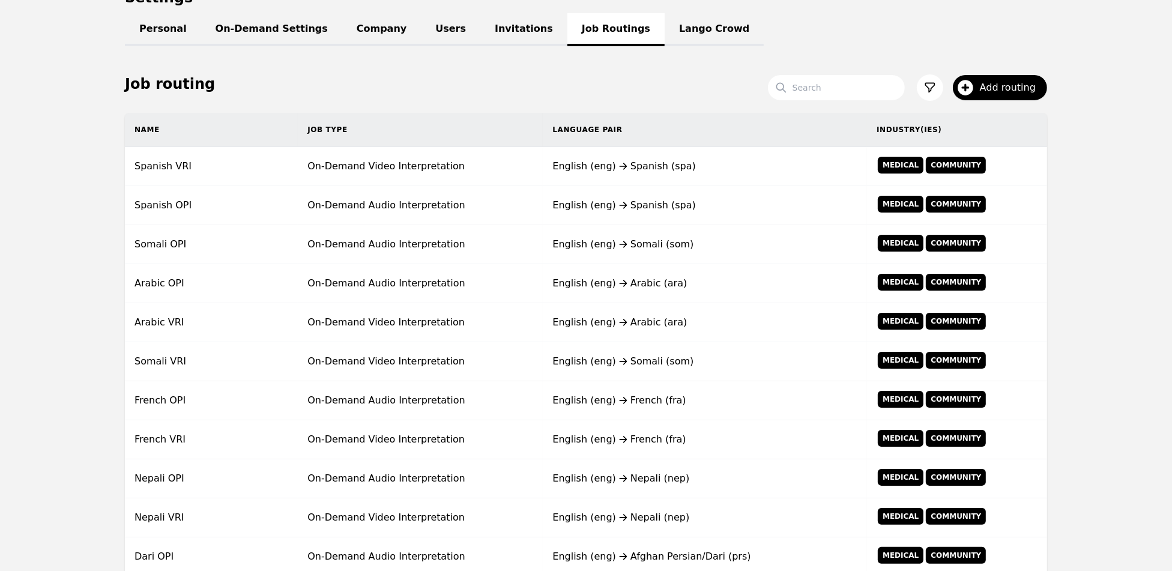
scroll to position [152, 0]
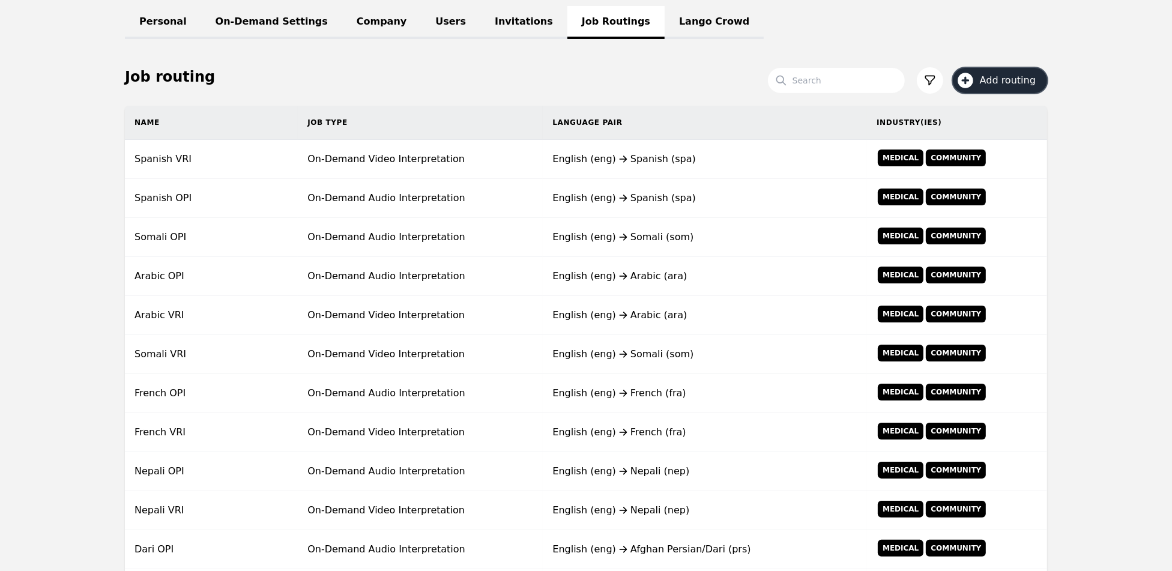
click at [1023, 80] on span "Add routing" at bounding box center [1012, 80] width 64 height 14
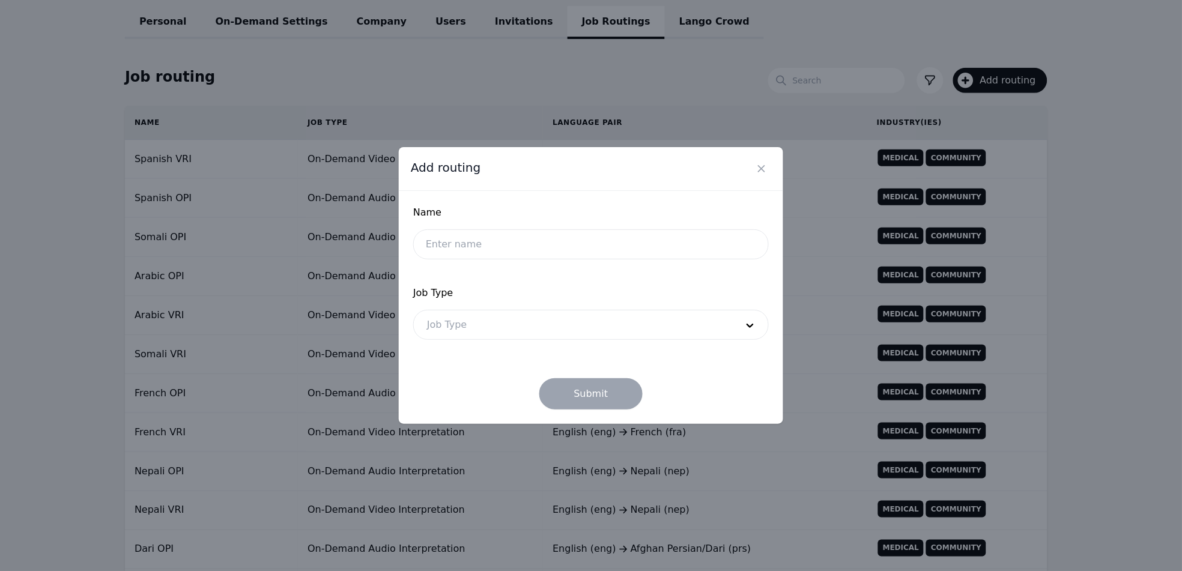
click at [762, 183] on div "Add routing" at bounding box center [591, 169] width 384 height 44
click at [756, 171] on icon "Close" at bounding box center [762, 169] width 12 height 12
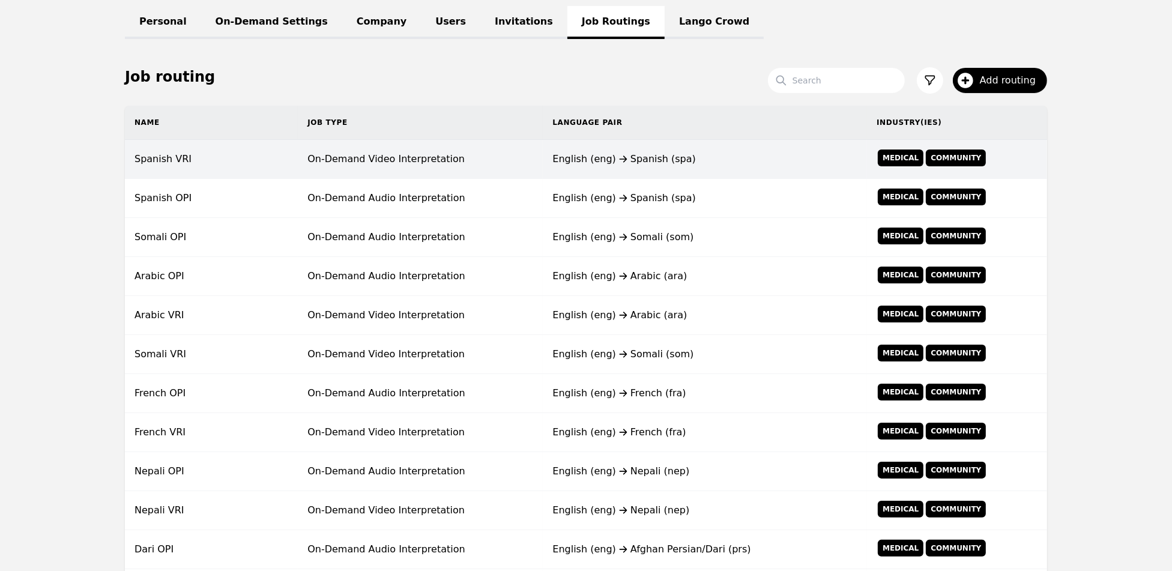
click at [556, 169] on td "English (eng) Spanish (spa)" at bounding box center [705, 159] width 324 height 39
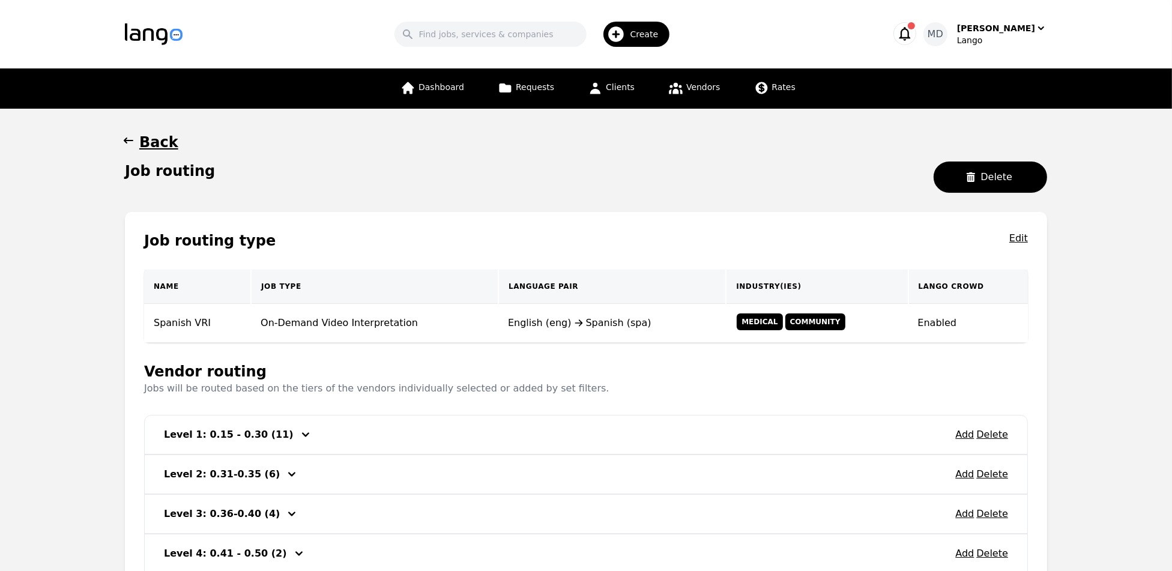
click at [141, 151] on h1 "Back" at bounding box center [158, 142] width 39 height 19
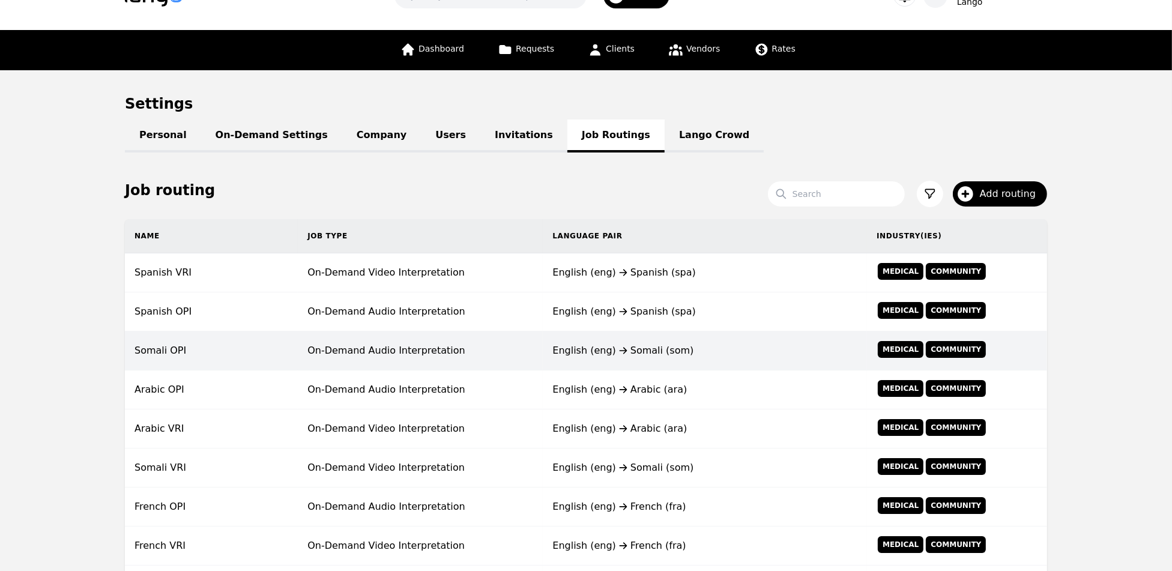
scroll to position [48, 0]
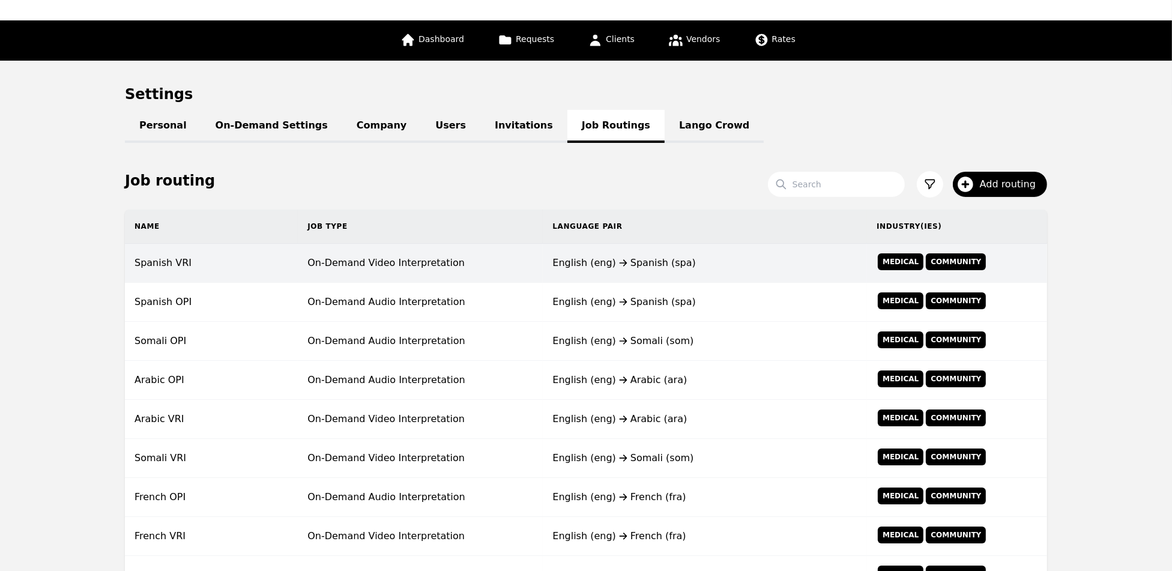
click at [641, 261] on div "English (eng) Spanish (spa)" at bounding box center [705, 263] width 305 height 14
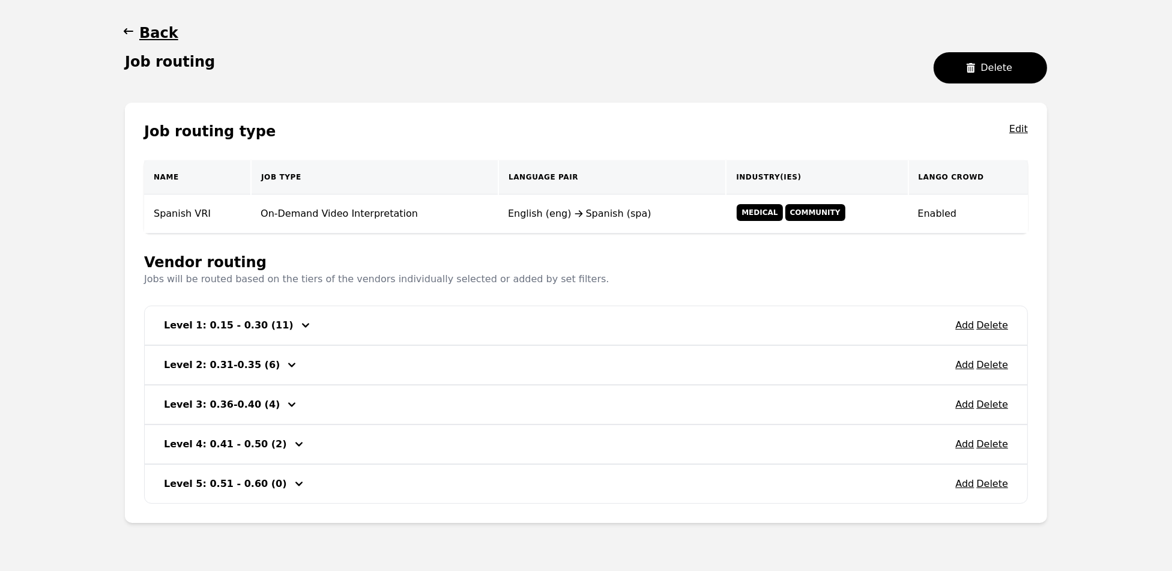
scroll to position [129, 0]
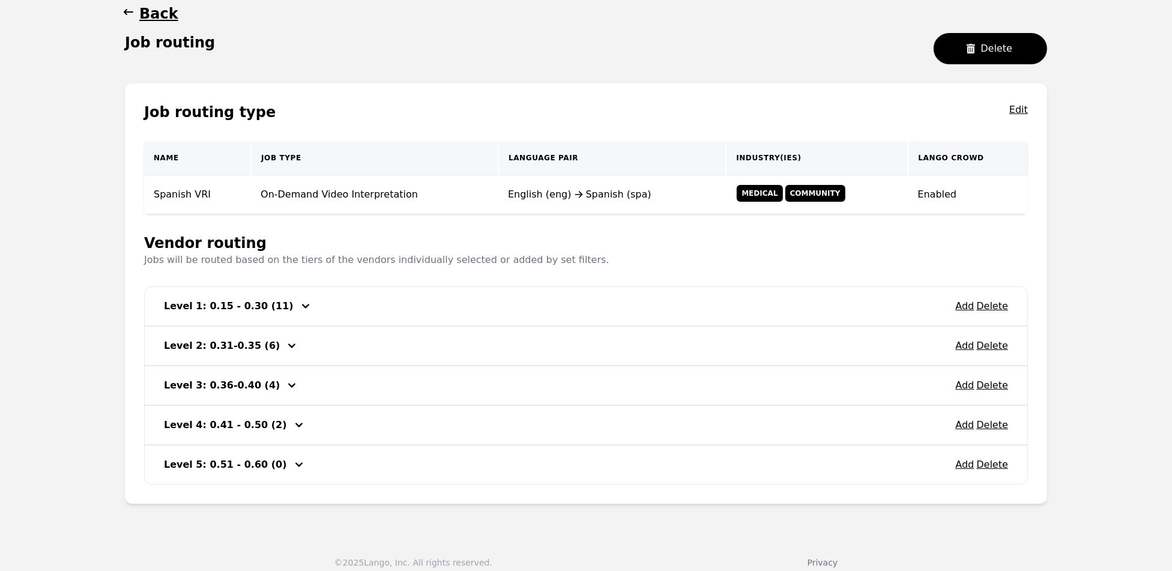
click at [264, 391] on h3 "Level 3: 0.36-0.40 (4)" at bounding box center [222, 385] width 116 height 14
click at [285, 381] on icon "button" at bounding box center [292, 385] width 14 height 14
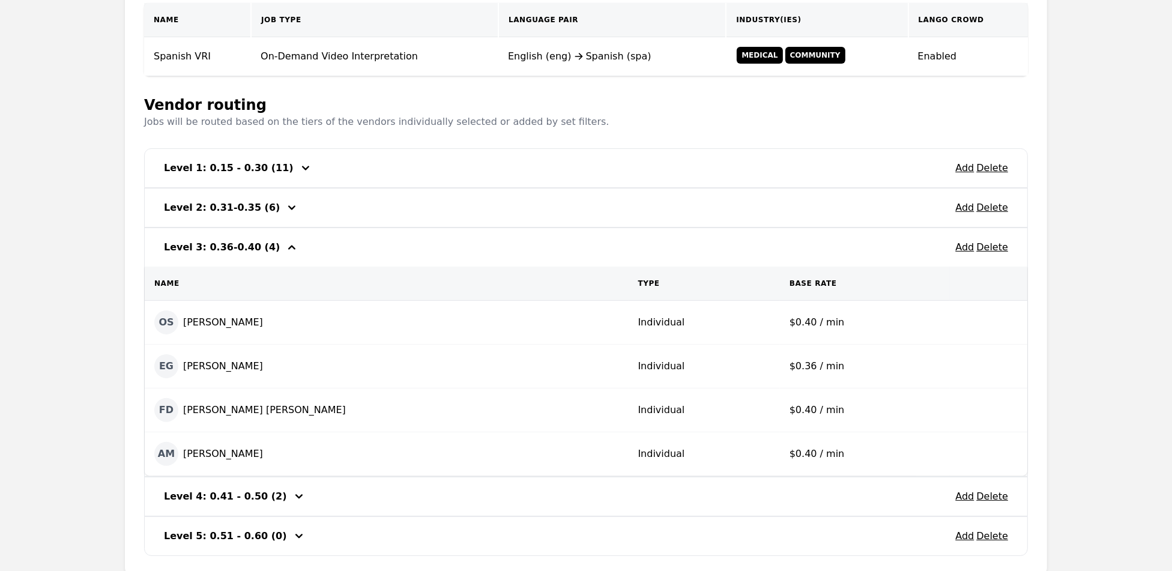
scroll to position [267, 0]
click at [380, 329] on div "OS Olga Santos" at bounding box center [386, 322] width 465 height 24
click at [629, 338] on td "Individual" at bounding box center [704, 322] width 151 height 44
click at [211, 318] on div "OS Olga Santos" at bounding box center [386, 322] width 465 height 24
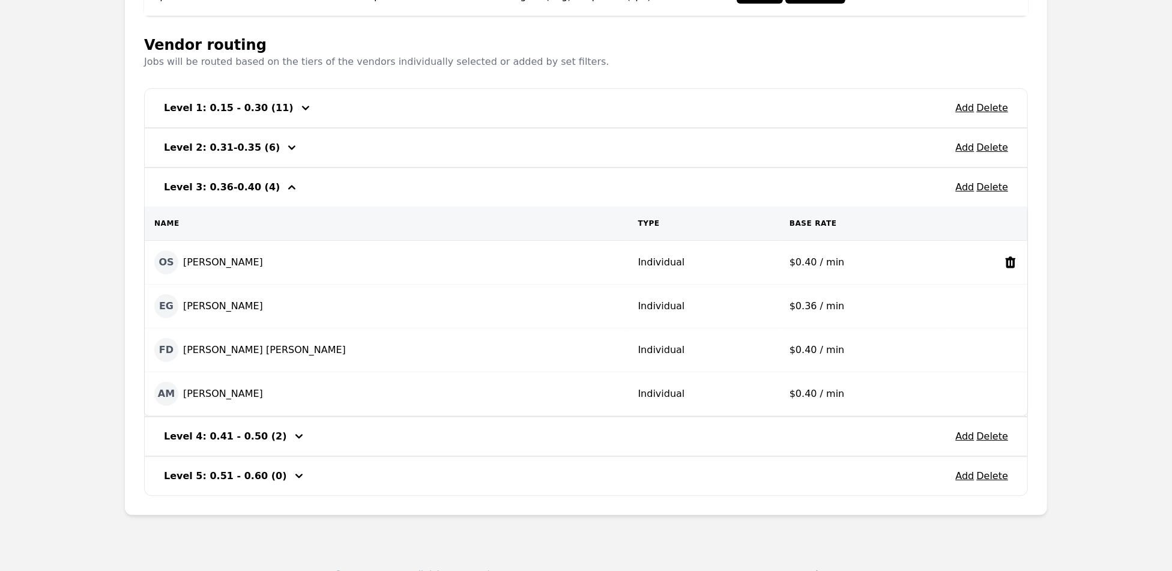
scroll to position [336, 0]
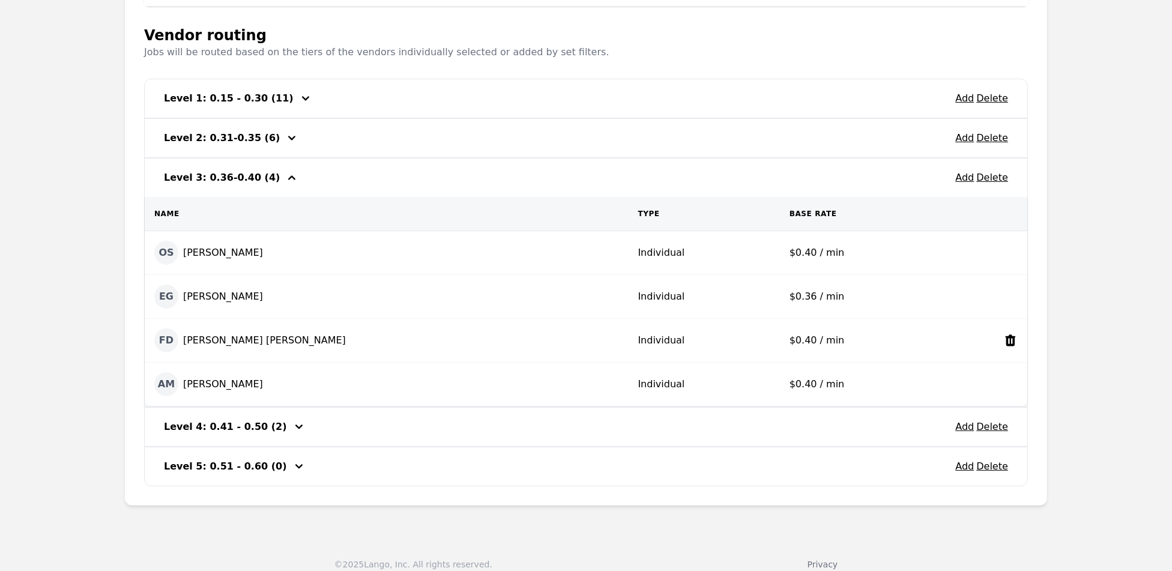
click at [252, 342] on div "FD Felix Nyarko Dankwa" at bounding box center [386, 341] width 465 height 24
click at [969, 180] on button "Add" at bounding box center [965, 178] width 19 height 14
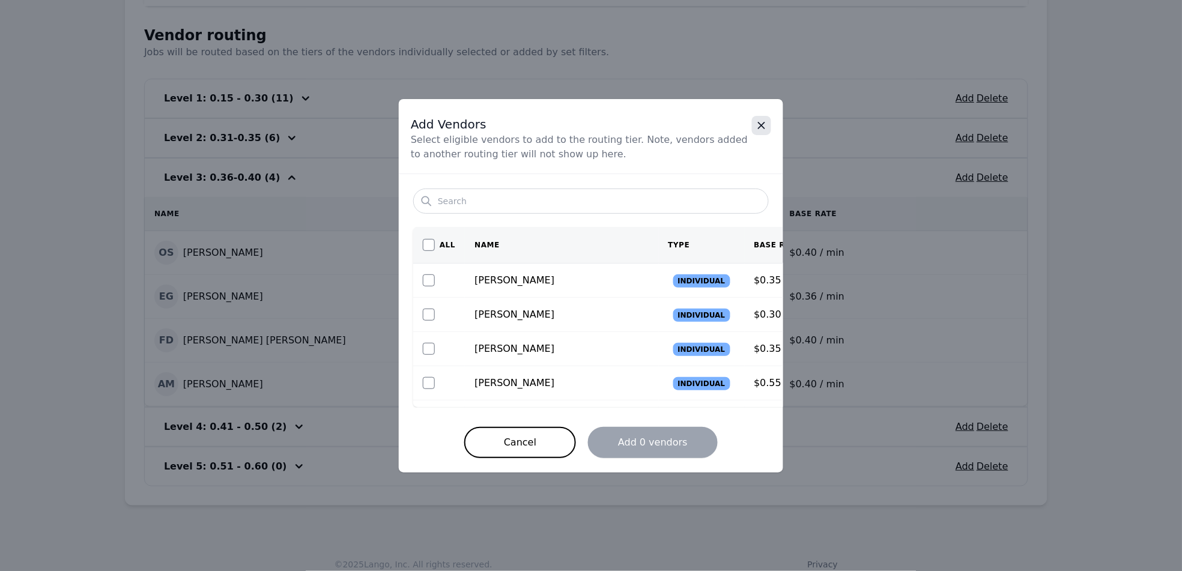
click at [765, 126] on icon "Close" at bounding box center [762, 126] width 12 height 12
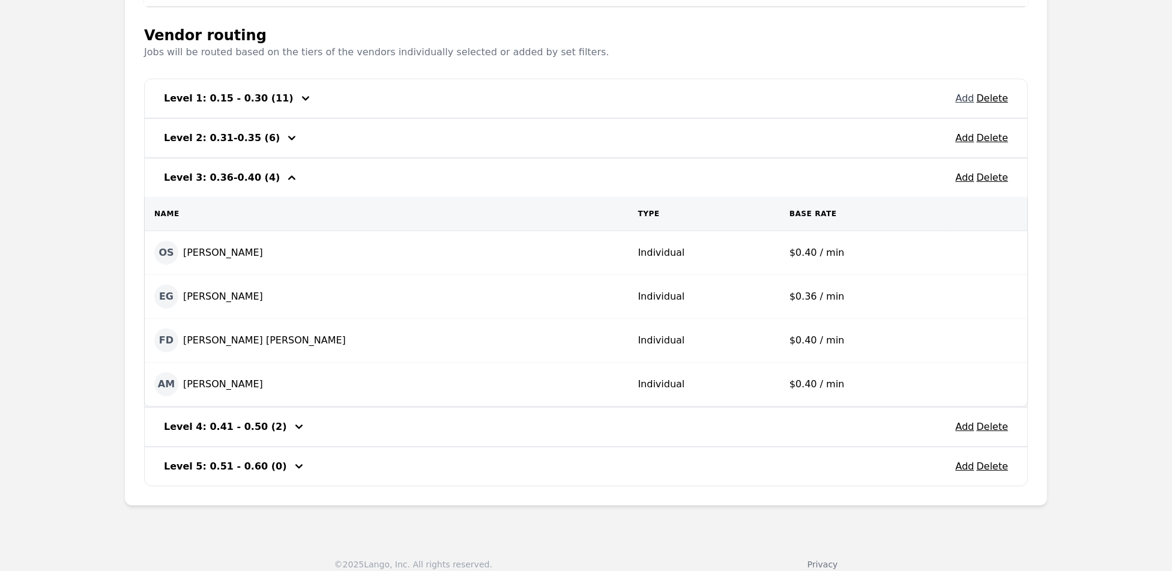
click at [966, 99] on button "Add" at bounding box center [965, 98] width 19 height 14
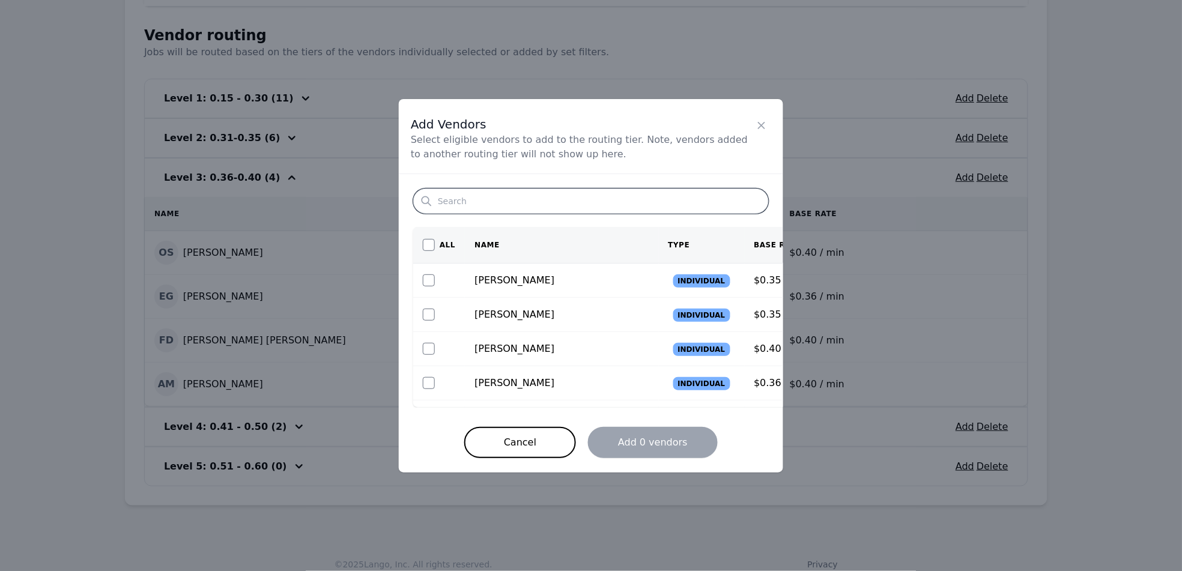
click at [486, 210] on input "Search" at bounding box center [591, 201] width 356 height 25
click at [765, 129] on icon "Close" at bounding box center [762, 126] width 6 height 6
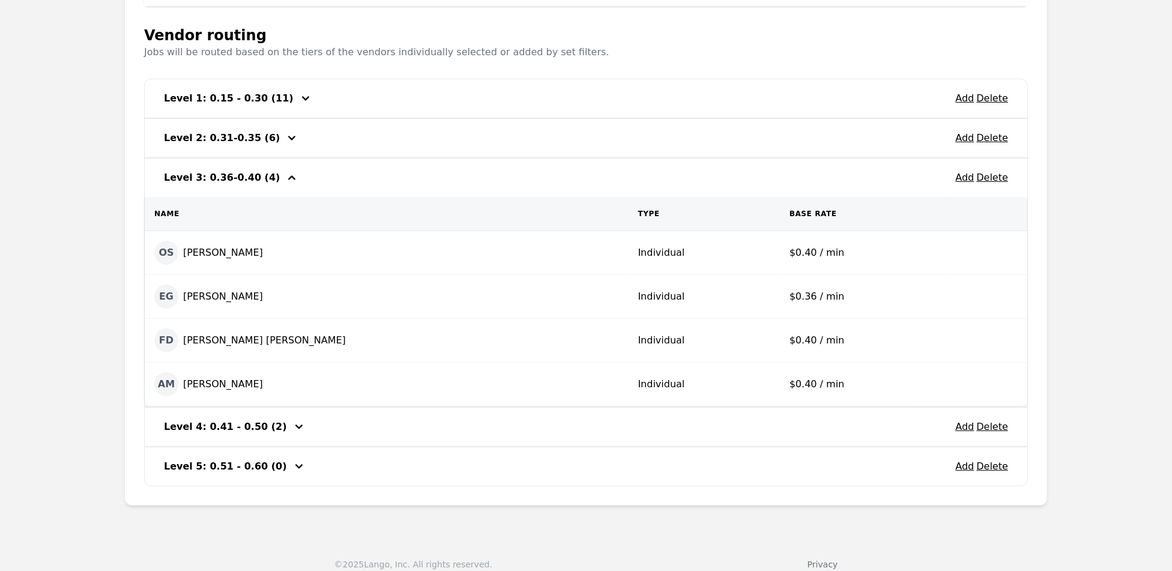
click at [74, 206] on main "Back Job routing Delete Job routing type Edit Name Job Type Language Pair Indus…" at bounding box center [586, 150] width 1172 height 757
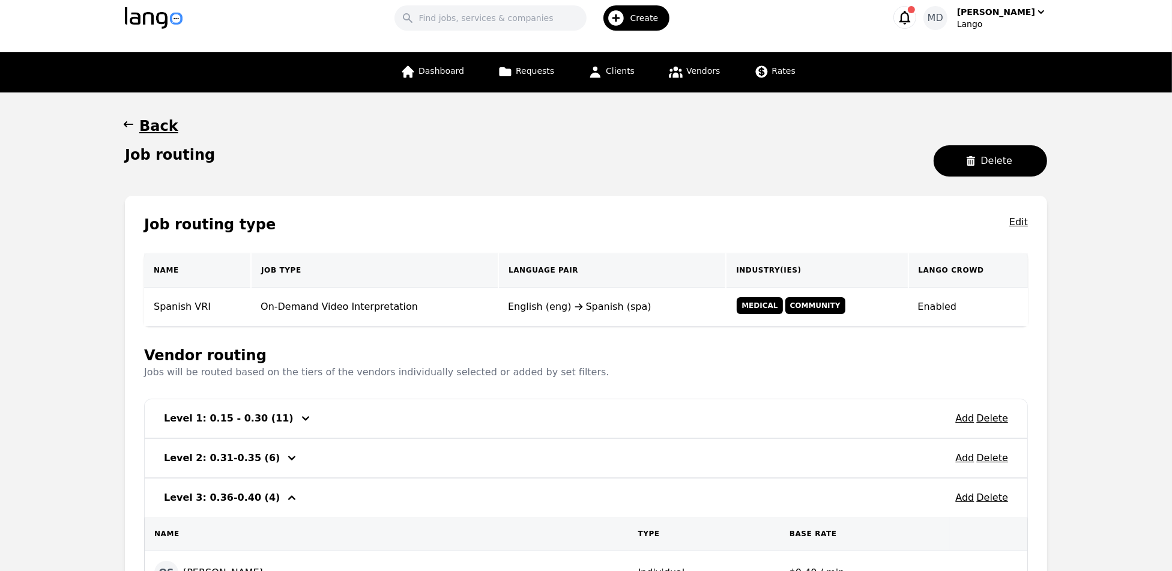
scroll to position [13, 0]
